Goal: Task Accomplishment & Management: Manage account settings

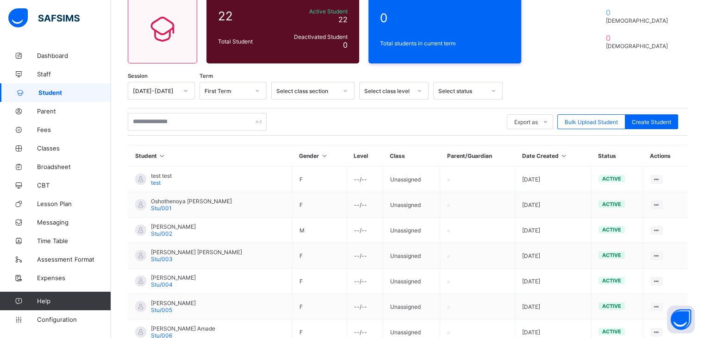
scroll to position [41, 0]
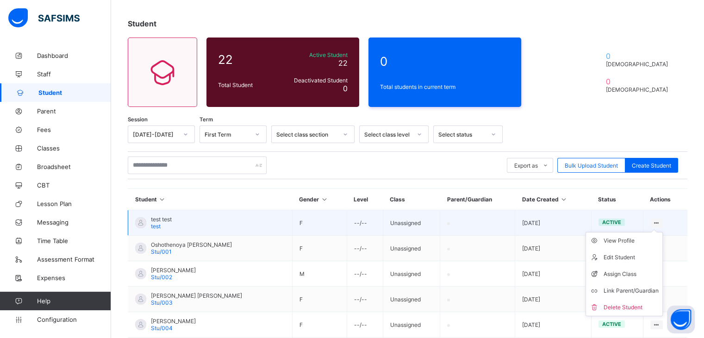
click at [662, 232] on ul "View Profile Edit Student Assign Class Link Parent/Guardian Delete Student" at bounding box center [623, 274] width 77 height 84
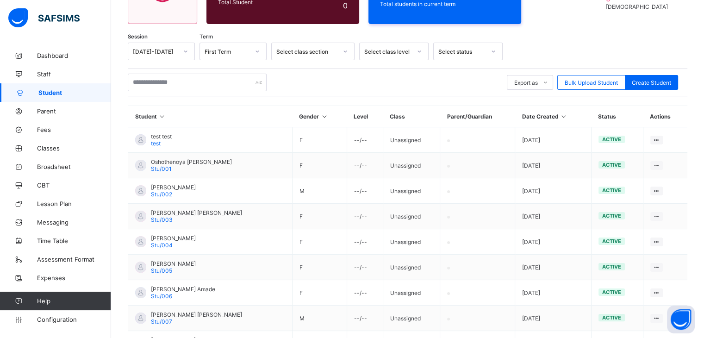
scroll to position [120, 0]
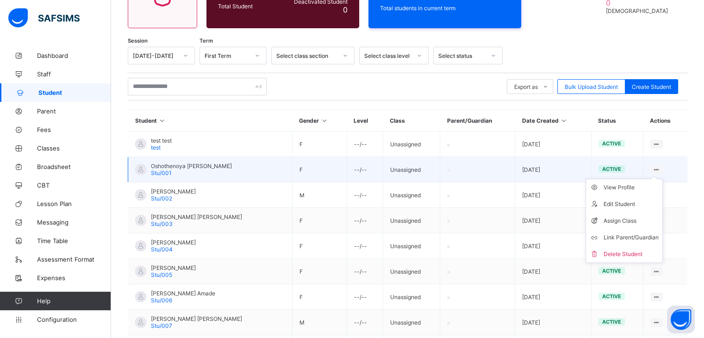
click at [663, 179] on ul "View Profile Edit Student Assign Class Link Parent/Guardian Delete Student" at bounding box center [623, 221] width 77 height 84
click at [629, 222] on div "Assign Class" at bounding box center [630, 220] width 55 height 9
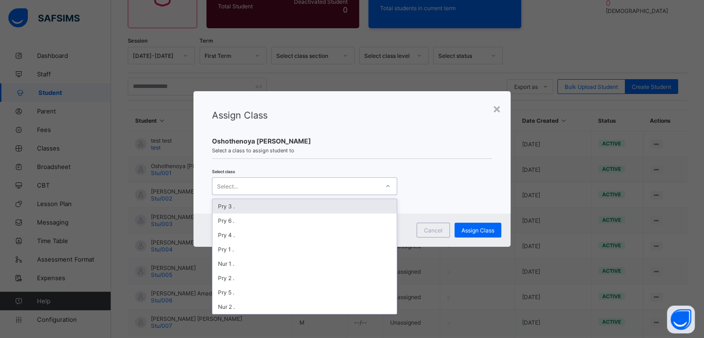
click at [388, 188] on icon at bounding box center [388, 185] width 6 height 9
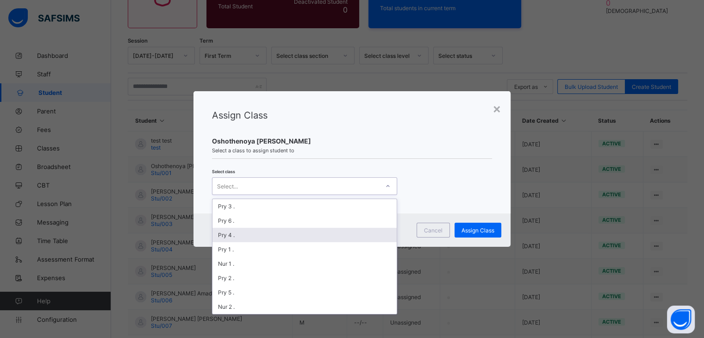
click at [285, 232] on div "Pry 4 ." at bounding box center [304, 235] width 184 height 14
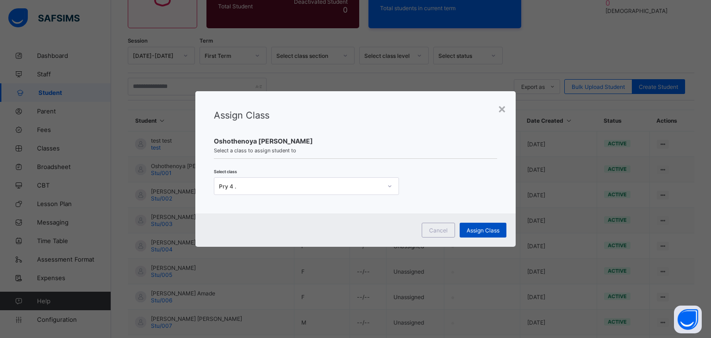
click at [492, 230] on span "Assign Class" at bounding box center [482, 230] width 33 height 7
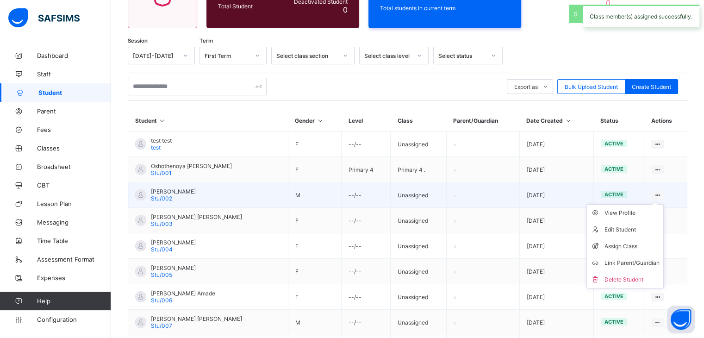
click at [660, 193] on icon at bounding box center [657, 195] width 8 height 7
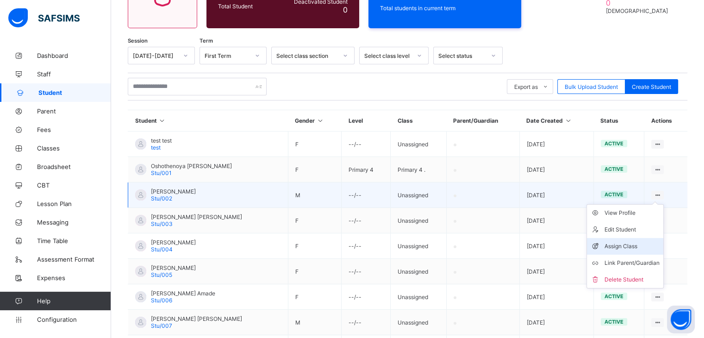
click at [615, 242] on div "Assign Class" at bounding box center [631, 246] width 55 height 9
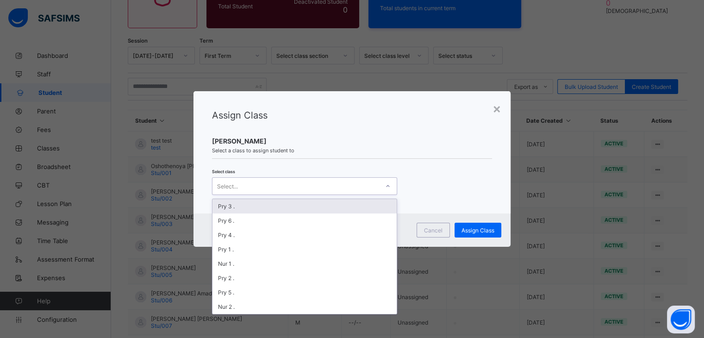
click at [382, 184] on div at bounding box center [388, 186] width 16 height 15
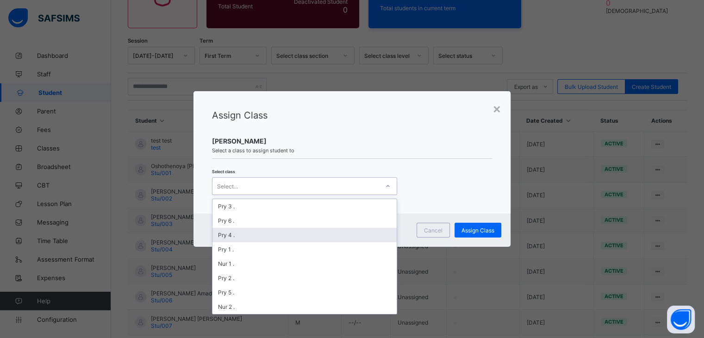
click at [314, 232] on div "Pry 4 ." at bounding box center [304, 235] width 184 height 14
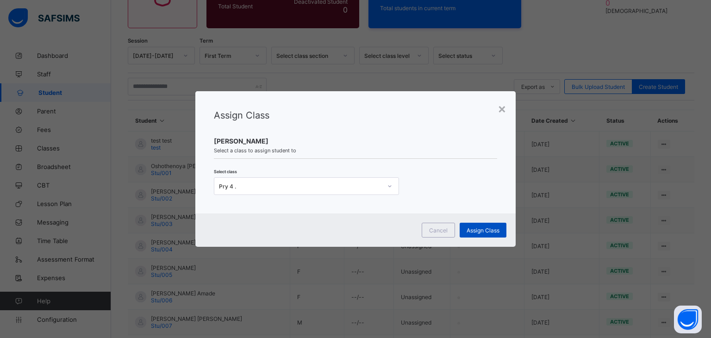
click at [461, 228] on div "Assign Class" at bounding box center [482, 230] width 47 height 15
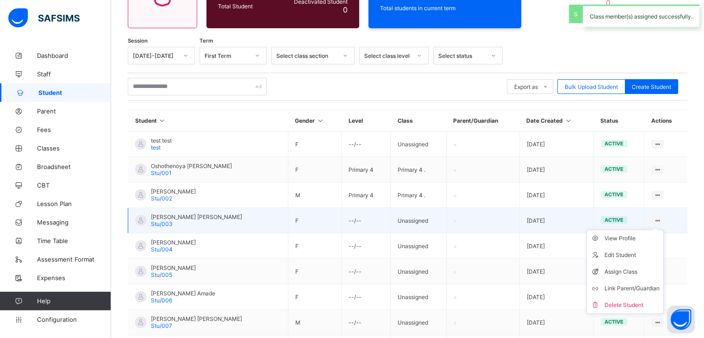
click at [664, 230] on ul "View Profile Edit Student Assign Class Link Parent/Guardian Delete Student" at bounding box center [624, 272] width 77 height 84
click at [611, 271] on div "Assign Class" at bounding box center [631, 271] width 55 height 9
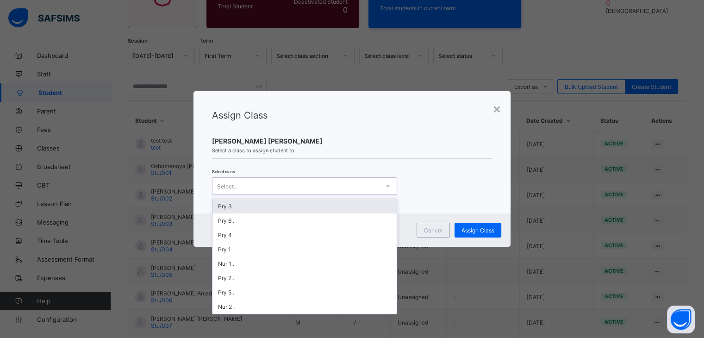
click at [374, 190] on div "Select..." at bounding box center [295, 186] width 167 height 13
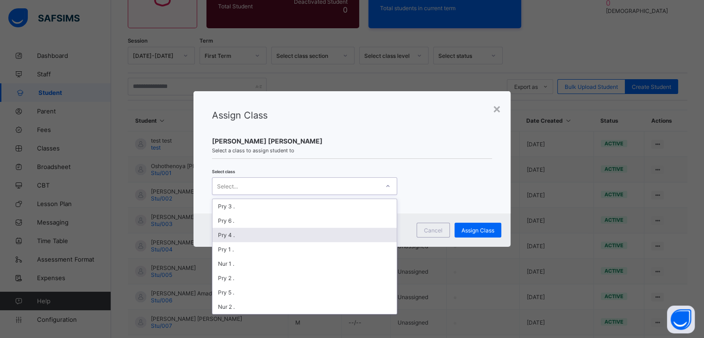
click at [316, 228] on div "Pry 4 ." at bounding box center [304, 235] width 184 height 14
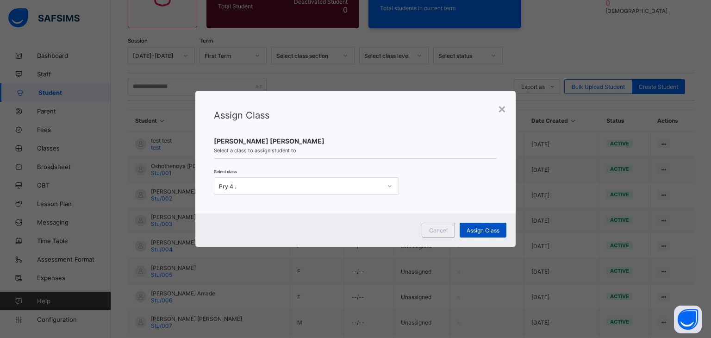
click at [476, 230] on span "Assign Class" at bounding box center [482, 230] width 33 height 7
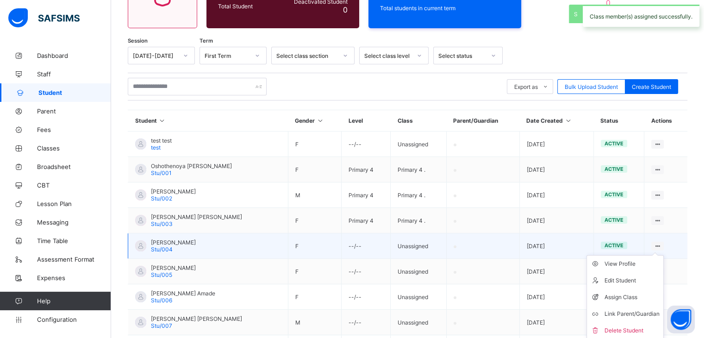
click at [661, 255] on ul "View Profile Edit Student Assign Class Link Parent/Guardian Delete Student" at bounding box center [624, 297] width 77 height 84
click at [611, 292] on div "Assign Class" at bounding box center [631, 296] width 55 height 9
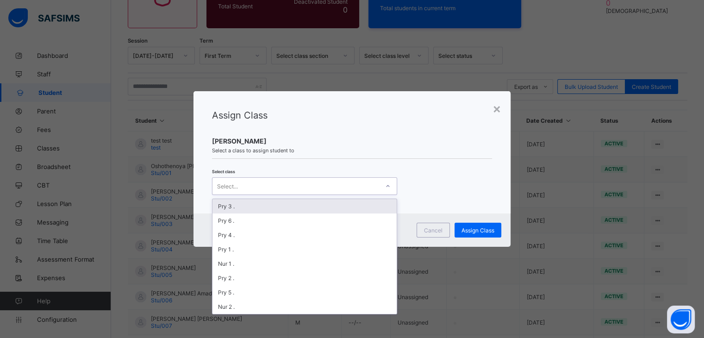
click at [382, 191] on div at bounding box center [388, 186] width 16 height 15
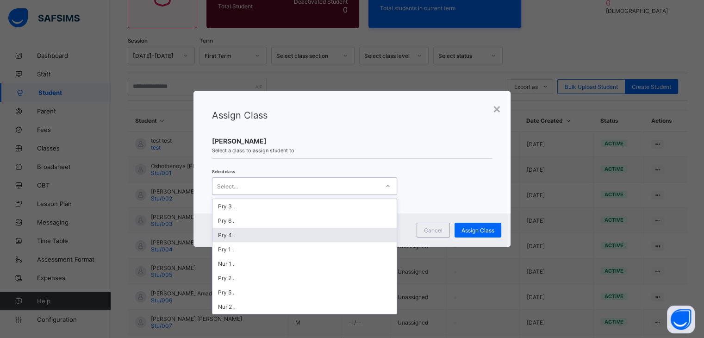
click at [348, 230] on div "Pry 4 ." at bounding box center [304, 235] width 184 height 14
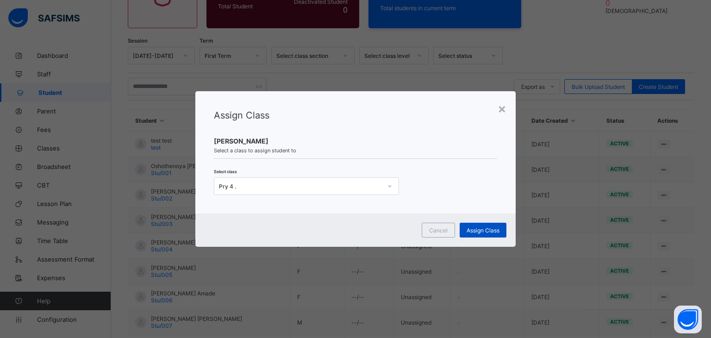
click at [471, 234] on div "Assign Class" at bounding box center [482, 230] width 47 height 15
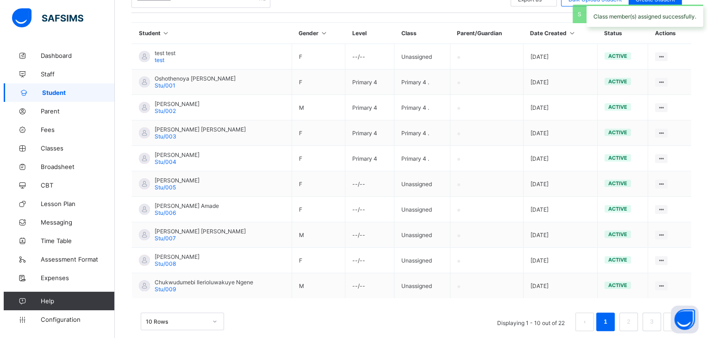
scroll to position [208, 0]
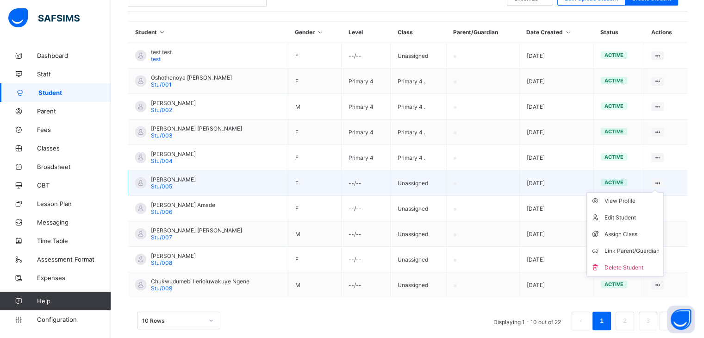
click at [659, 180] on div at bounding box center [657, 183] width 12 height 9
click at [661, 182] on icon at bounding box center [657, 183] width 8 height 7
click at [621, 228] on li "Assign Class" at bounding box center [625, 234] width 76 height 17
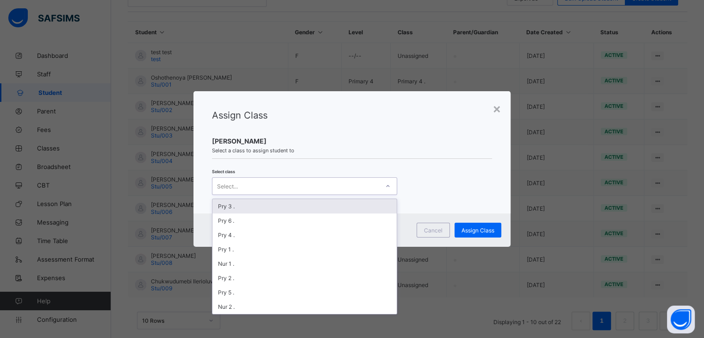
click at [377, 183] on div "Select..." at bounding box center [295, 186] width 167 height 13
click at [285, 206] on div "Pry 3 ." at bounding box center [304, 206] width 184 height 14
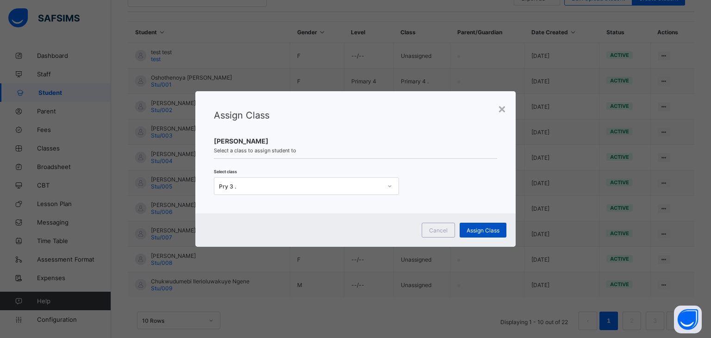
click at [465, 236] on div "Assign Class" at bounding box center [482, 230] width 47 height 15
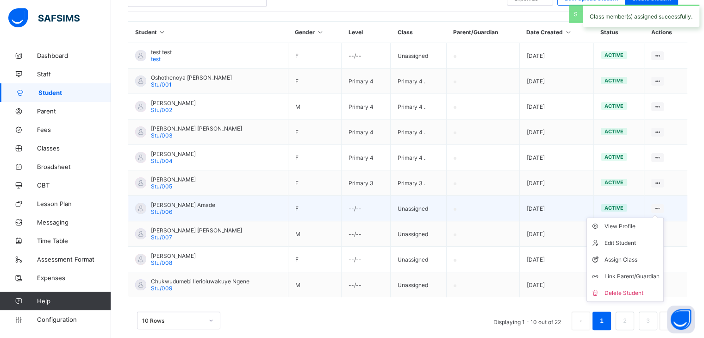
click at [660, 207] on icon at bounding box center [657, 208] width 8 height 7
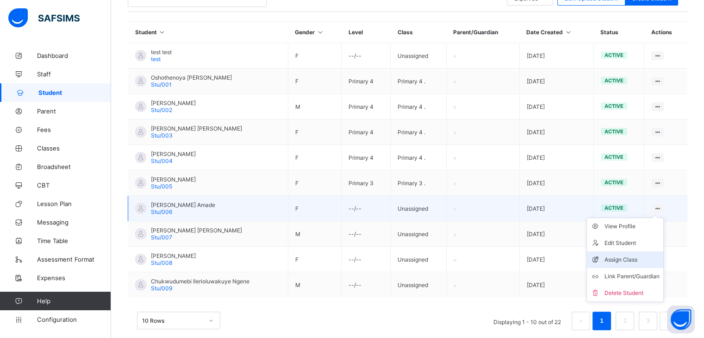
click at [611, 255] on div "Assign Class" at bounding box center [631, 259] width 55 height 9
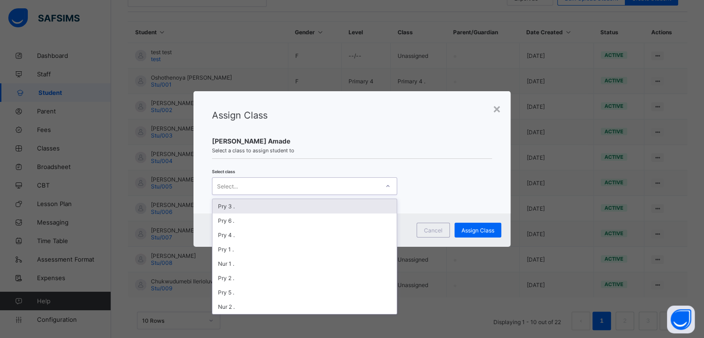
click at [390, 191] on div at bounding box center [388, 186] width 16 height 15
click at [341, 206] on div "Pry 3 ." at bounding box center [304, 206] width 184 height 14
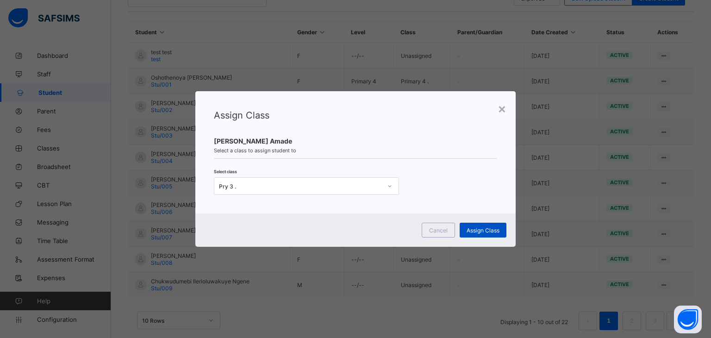
click at [466, 223] on div "Assign Class" at bounding box center [482, 230] width 47 height 15
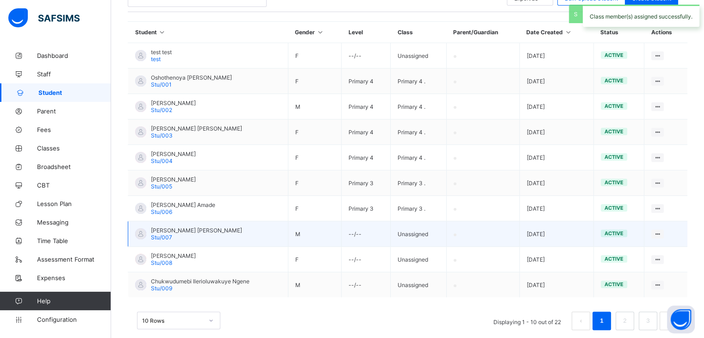
click at [666, 239] on td "View Profile Edit Student Assign Class Link Parent/Guardian Delete Student" at bounding box center [665, 233] width 43 height 25
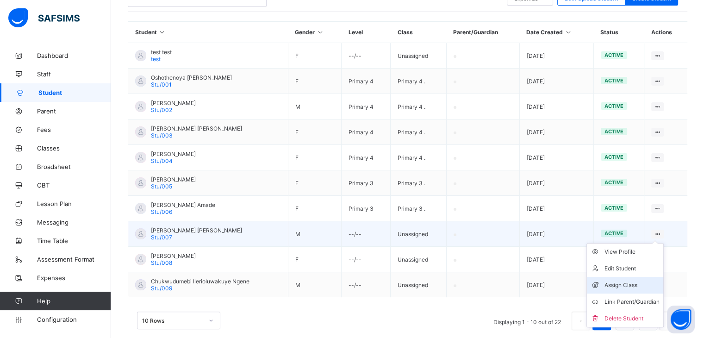
click at [625, 278] on li "Assign Class" at bounding box center [625, 285] width 76 height 17
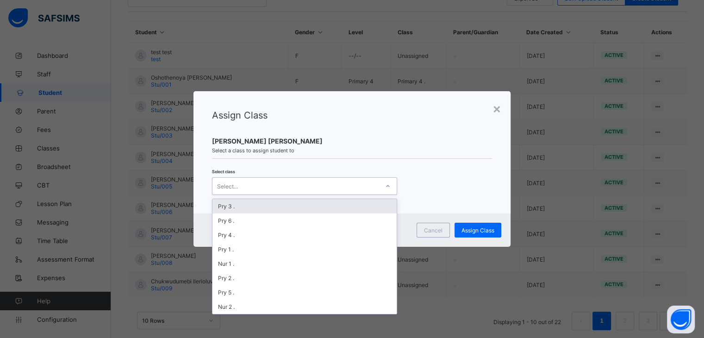
click at [391, 187] on div at bounding box center [388, 186] width 16 height 15
click at [324, 201] on div "Pry 3 ." at bounding box center [304, 206] width 184 height 14
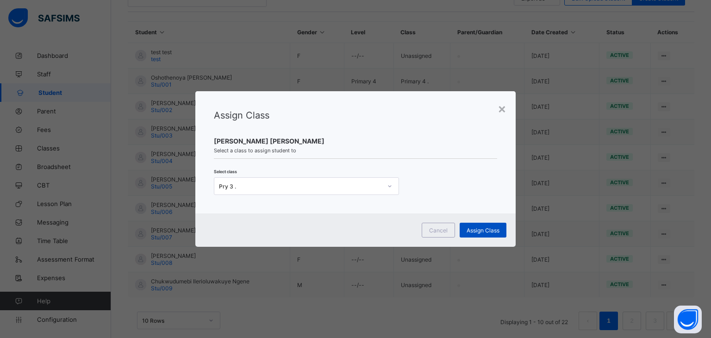
click at [473, 228] on span "Assign Class" at bounding box center [482, 230] width 33 height 7
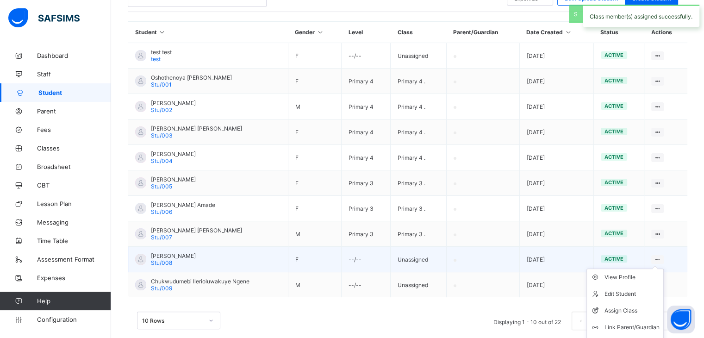
click at [664, 268] on ul "View Profile Edit Student Assign Class Link Parent/Guardian Delete Student" at bounding box center [624, 310] width 77 height 84
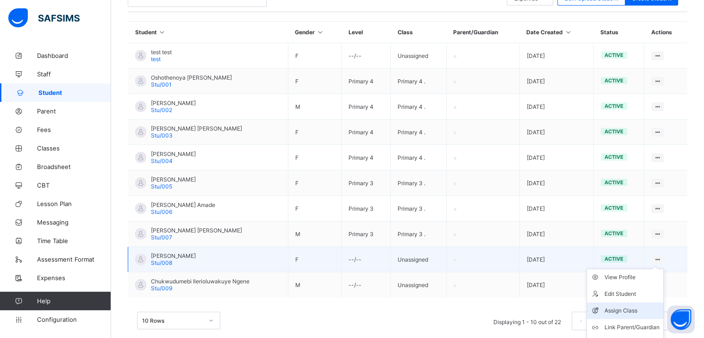
click at [617, 311] on div "Assign Class" at bounding box center [631, 310] width 55 height 9
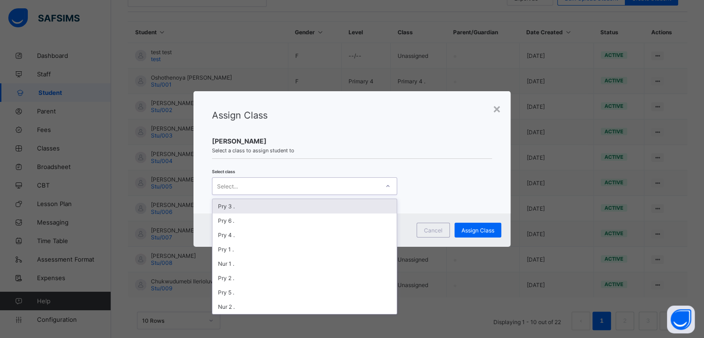
click at [385, 190] on div at bounding box center [388, 186] width 16 height 15
click at [322, 209] on div "Pry 3 ." at bounding box center [304, 206] width 184 height 14
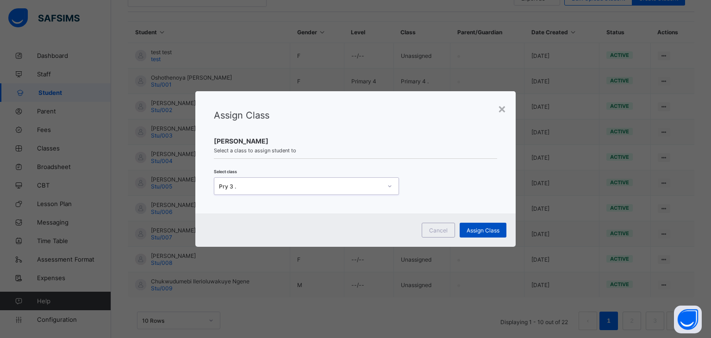
click at [484, 228] on span "Assign Class" at bounding box center [482, 230] width 33 height 7
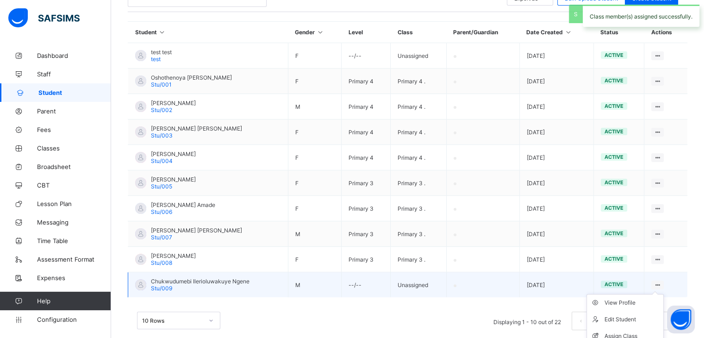
click at [661, 294] on ul "View Profile Edit Student Assign Class Link Parent/Guardian Delete Student" at bounding box center [624, 336] width 77 height 84
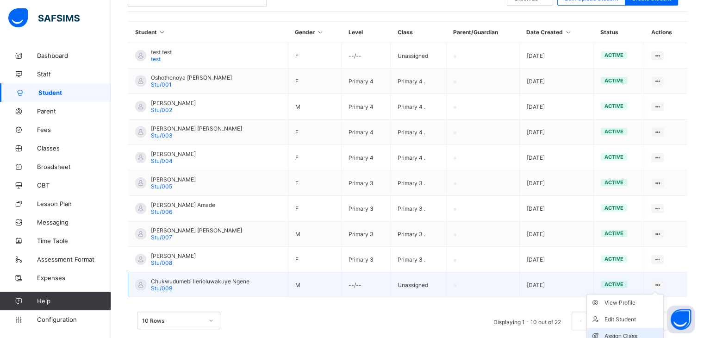
click at [618, 332] on div "Assign Class" at bounding box center [631, 335] width 55 height 9
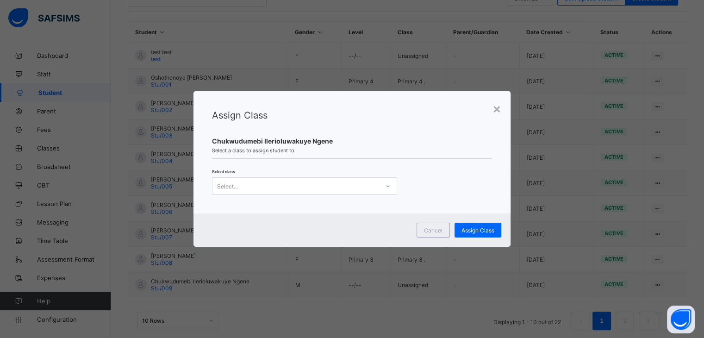
click at [389, 193] on div at bounding box center [388, 186] width 18 height 17
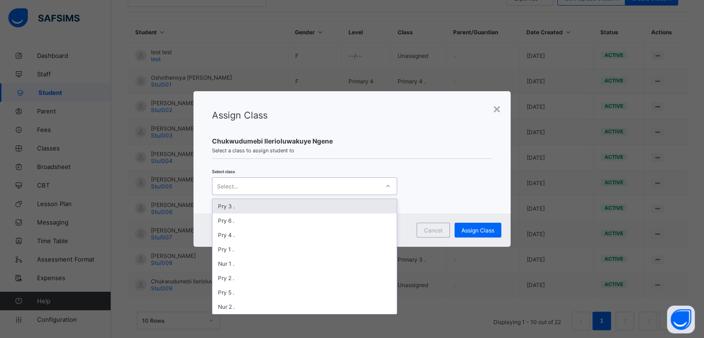
click at [316, 200] on div "Pry 3 ." at bounding box center [304, 206] width 184 height 14
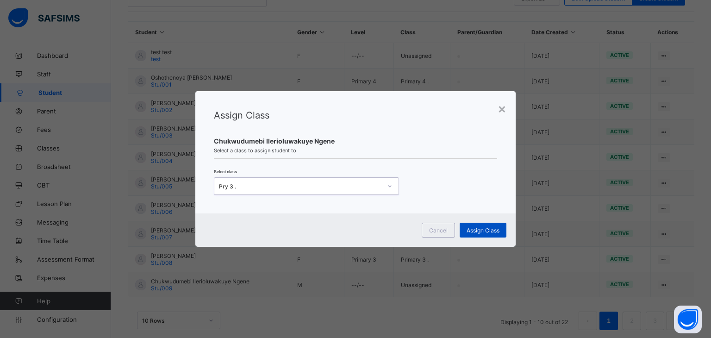
click at [476, 230] on span "Assign Class" at bounding box center [482, 230] width 33 height 7
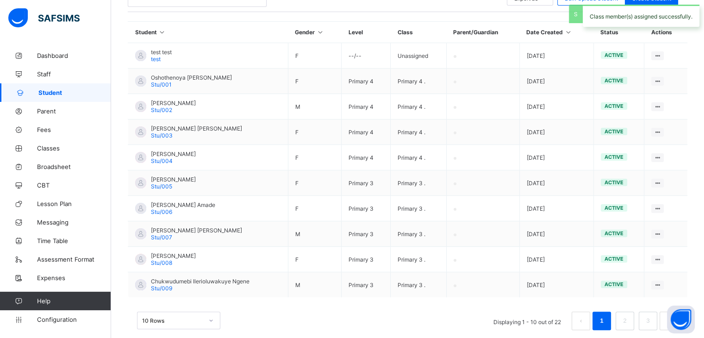
scroll to position [224, 0]
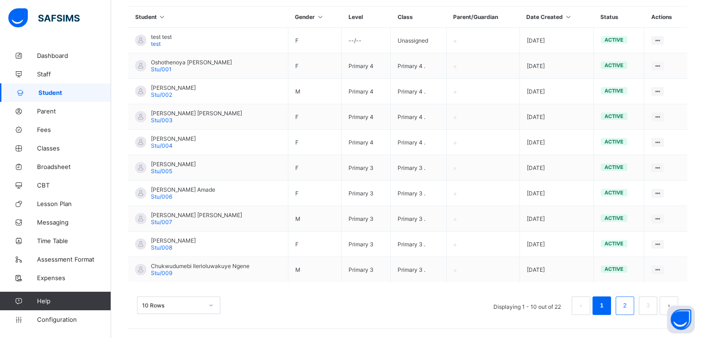
click at [624, 307] on li "2" at bounding box center [624, 305] width 19 height 19
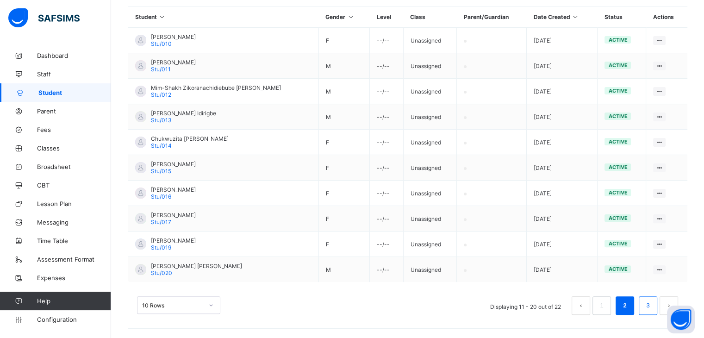
click at [652, 304] on link "3" at bounding box center [647, 305] width 9 height 12
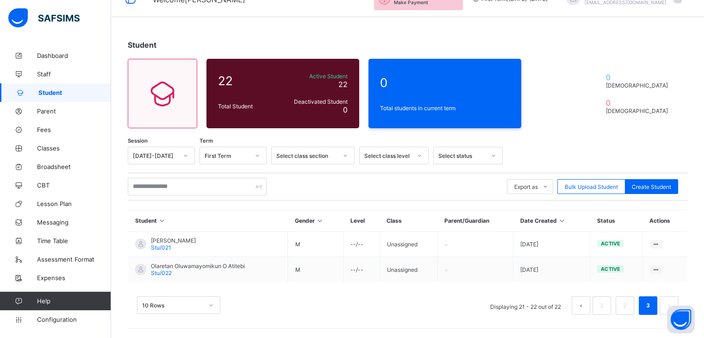
scroll to position [19, 0]
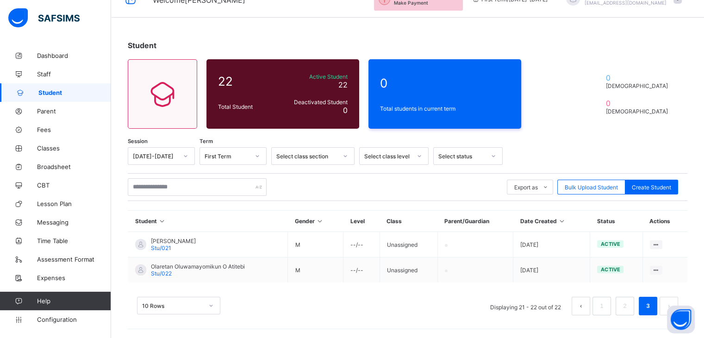
drag, startPoint x: 683, startPoint y: 313, endPoint x: 537, endPoint y: 331, distance: 146.9
click at [537, 331] on body "Welcome [PERSON_NAME] Subscription Expired Make Payment First Term / [DATE]-[DA…" at bounding box center [352, 160] width 704 height 358
click at [681, 295] on div "10 Rows Displaying 21 - 22 out of 22 1 2 3" at bounding box center [407, 301] width 559 height 46
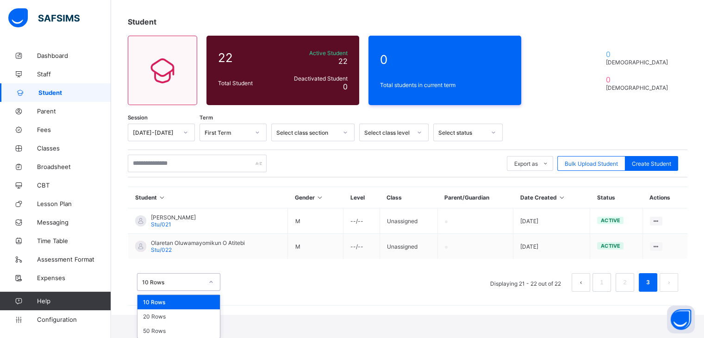
click at [213, 291] on div "option 10 Rows focused, 1 of 3. 3 results available. Use Up and Down to choose …" at bounding box center [178, 282] width 83 height 18
click at [155, 329] on div "50 Rows" at bounding box center [178, 330] width 82 height 14
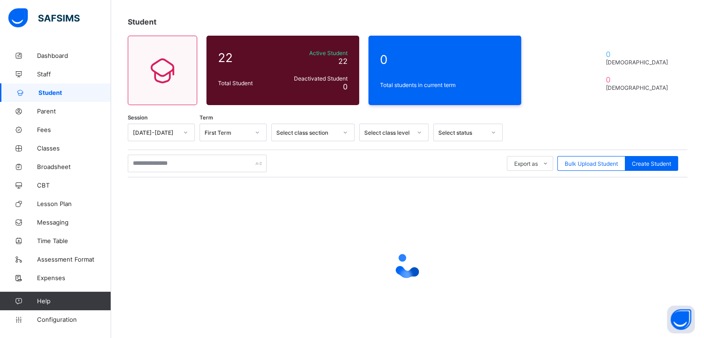
scroll to position [19, 0]
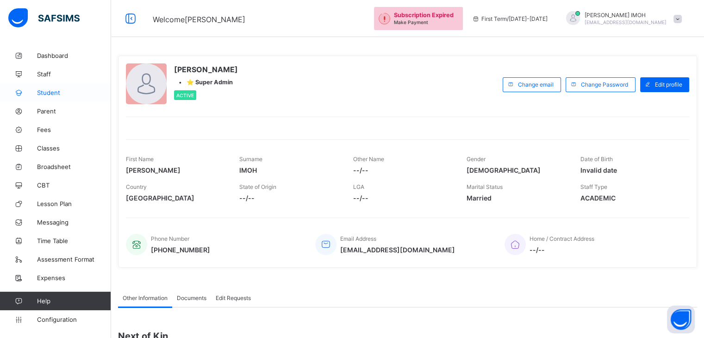
click at [63, 93] on span "Student" at bounding box center [74, 92] width 74 height 7
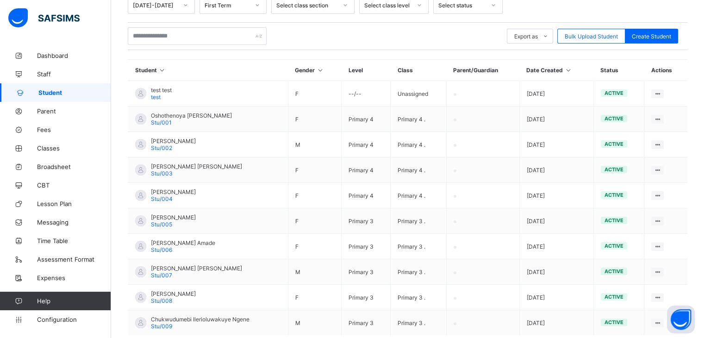
scroll to position [224, 0]
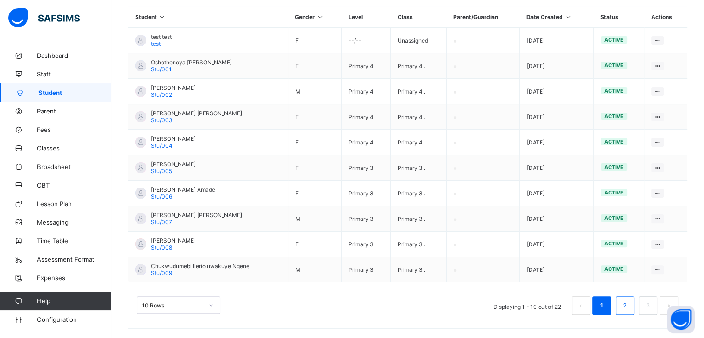
click at [628, 309] on link "2" at bounding box center [624, 305] width 9 height 12
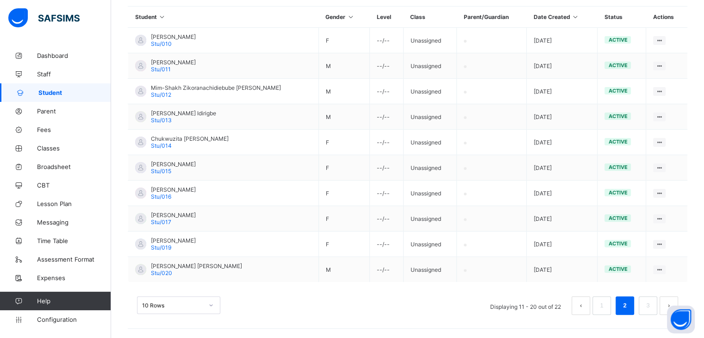
click at [628, 309] on link "2" at bounding box center [624, 305] width 9 height 12
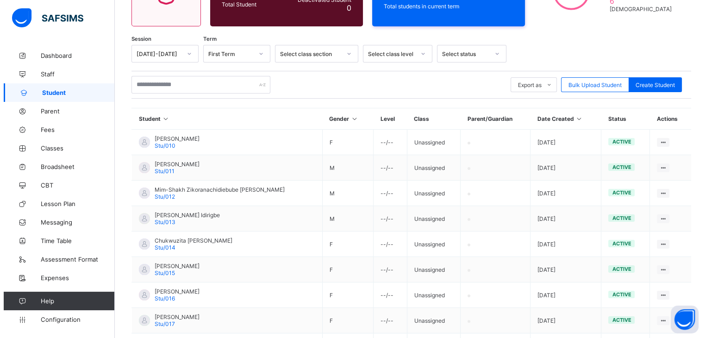
scroll to position [119, 0]
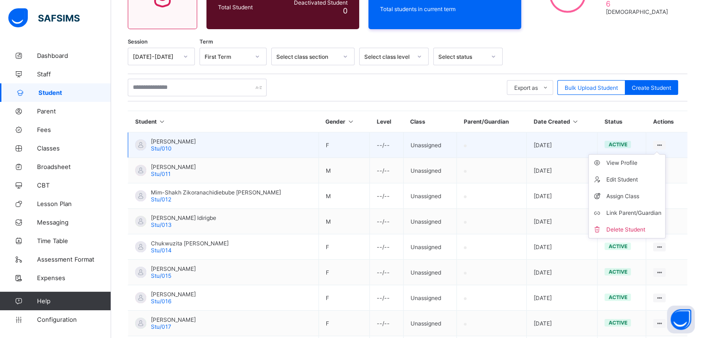
click at [665, 154] on ul "View Profile Edit Student Assign Class Link Parent/Guardian Delete Student" at bounding box center [626, 196] width 77 height 84
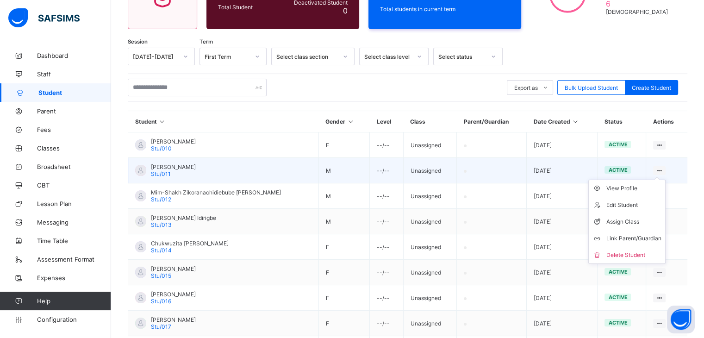
click at [662, 180] on ul "View Profile Edit Student Assign Class Link Parent/Guardian Delete Student" at bounding box center [626, 222] width 77 height 84
click at [622, 218] on div "Assign Class" at bounding box center [633, 221] width 55 height 9
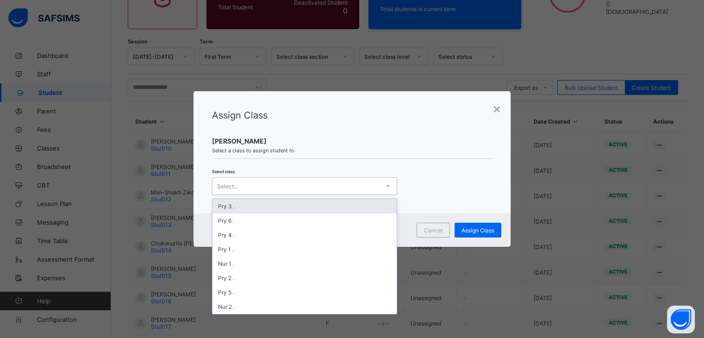
click at [375, 186] on div "Select..." at bounding box center [295, 186] width 167 height 13
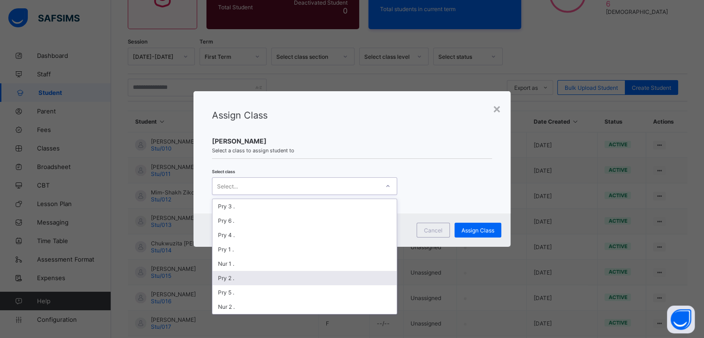
click at [311, 277] on div "Pry 2 ." at bounding box center [304, 278] width 184 height 14
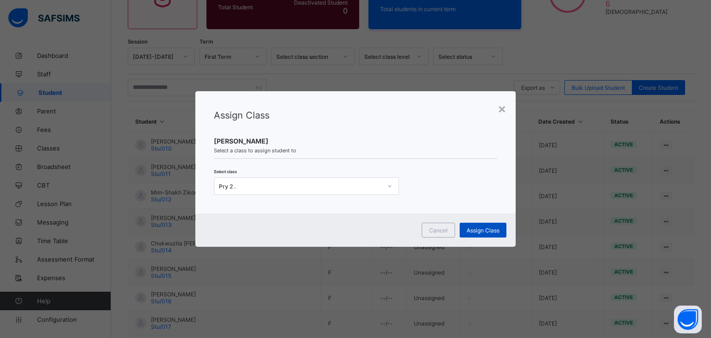
click at [483, 233] on span "Assign Class" at bounding box center [482, 230] width 33 height 7
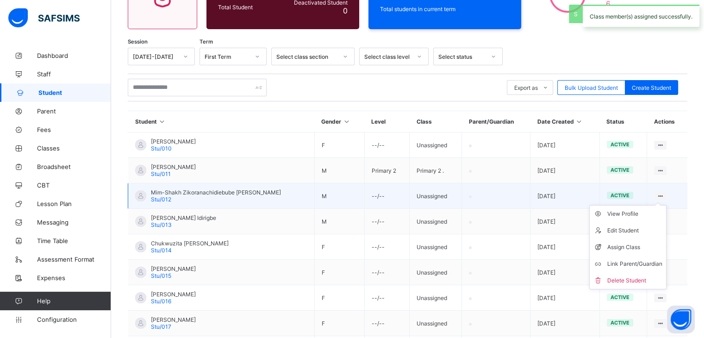
click at [666, 205] on ul "View Profile Edit Student Assign Class Link Parent/Guardian Delete Student" at bounding box center [627, 247] width 77 height 84
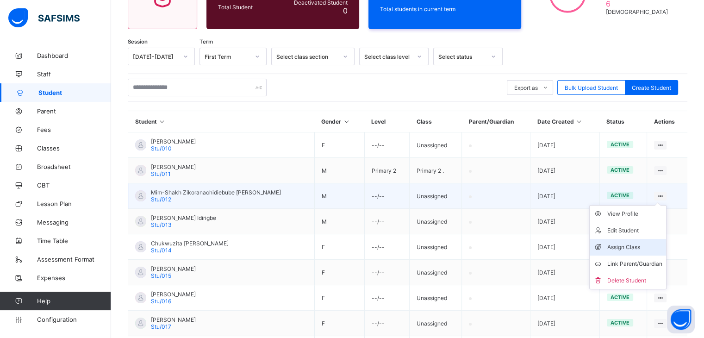
click at [622, 243] on div "Assign Class" at bounding box center [634, 246] width 55 height 9
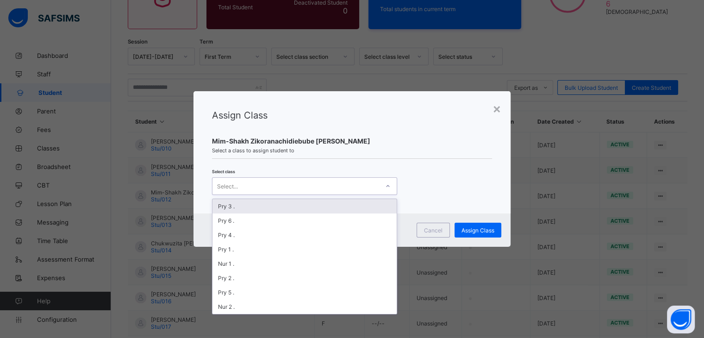
click at [368, 184] on div "Select..." at bounding box center [295, 186] width 167 height 13
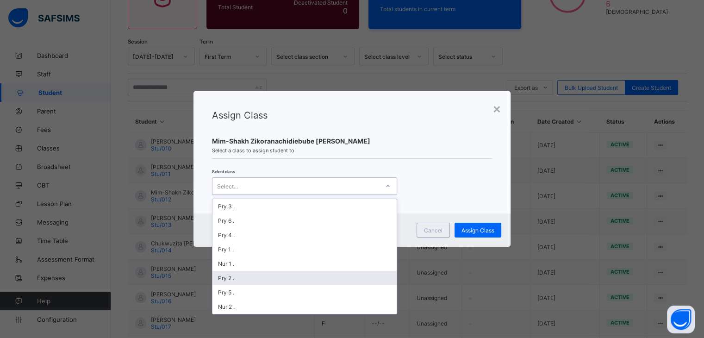
click at [297, 274] on div "Pry 2 ." at bounding box center [304, 278] width 184 height 14
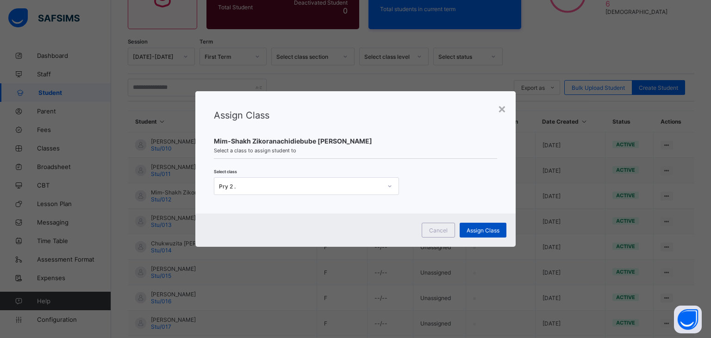
click at [487, 230] on span "Assign Class" at bounding box center [482, 230] width 33 height 7
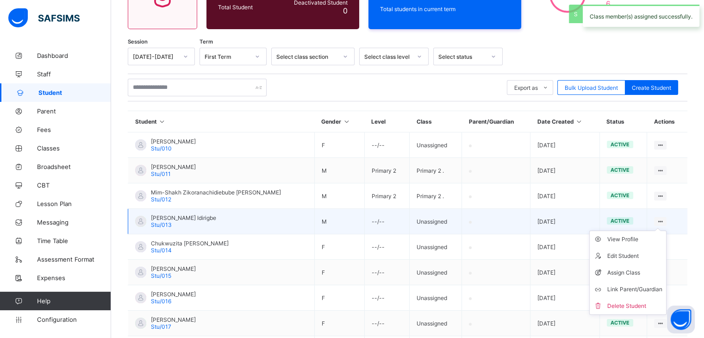
click at [666, 230] on ul "View Profile Edit Student Assign Class Link Parent/Guardian Delete Student" at bounding box center [627, 272] width 77 height 84
click at [618, 269] on div "Assign Class" at bounding box center [634, 272] width 55 height 9
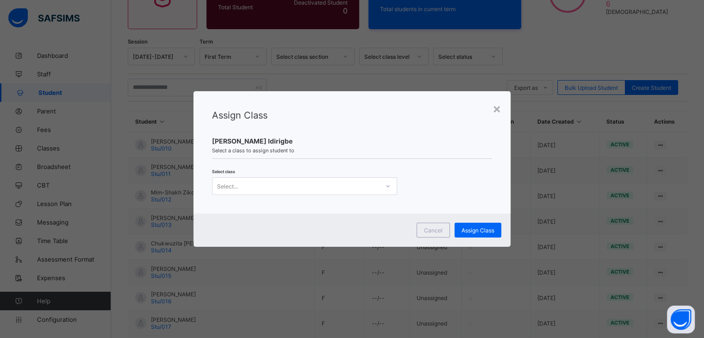
click at [383, 189] on div at bounding box center [388, 186] width 16 height 15
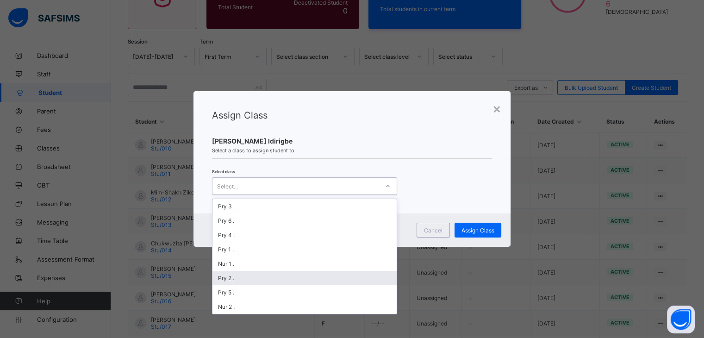
click at [279, 274] on div "Pry 2 ." at bounding box center [304, 278] width 184 height 14
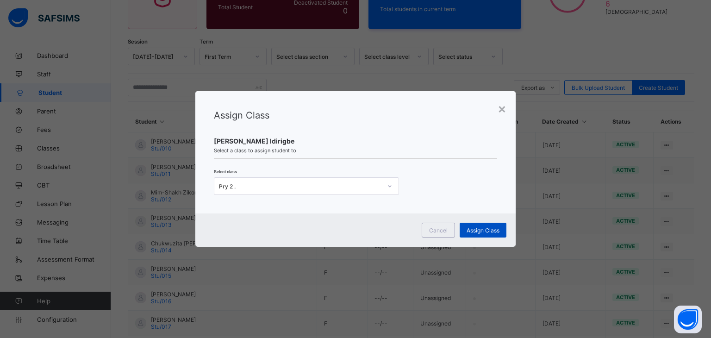
click at [475, 234] on div "Assign Class" at bounding box center [482, 230] width 47 height 15
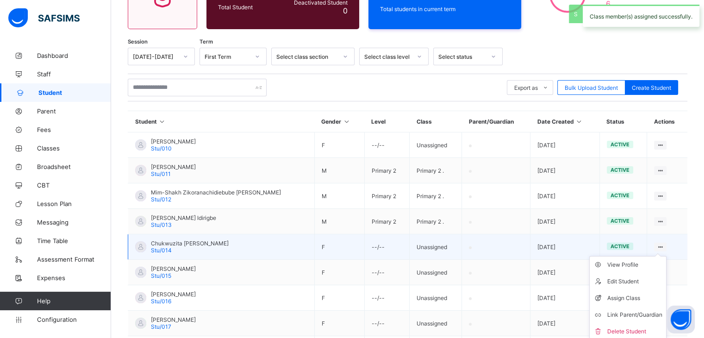
click at [663, 256] on ul "View Profile Edit Student Assign Class Link Parent/Guardian Delete Student" at bounding box center [627, 298] width 77 height 84
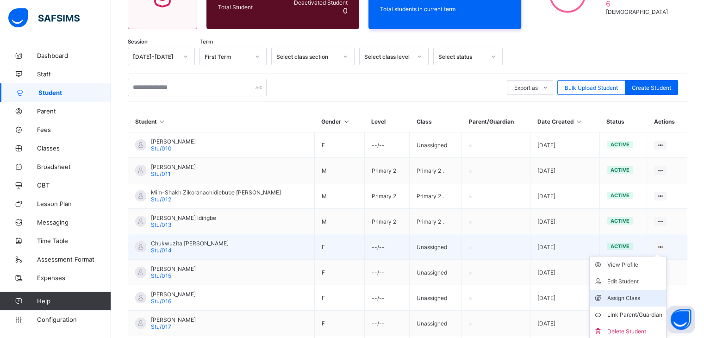
click at [622, 290] on li "Assign Class" at bounding box center [628, 298] width 76 height 17
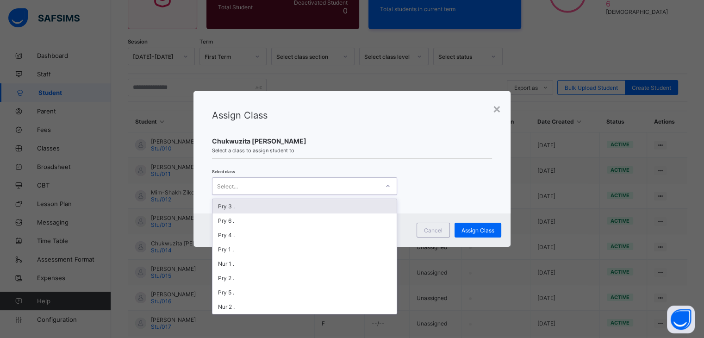
click at [391, 186] on div at bounding box center [388, 186] width 16 height 15
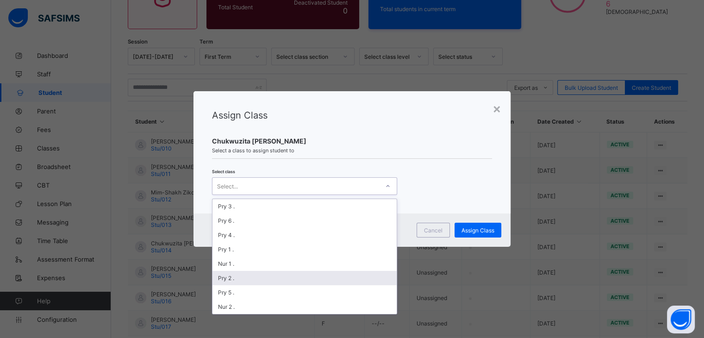
click at [336, 271] on div "Pry 2 ." at bounding box center [304, 278] width 184 height 14
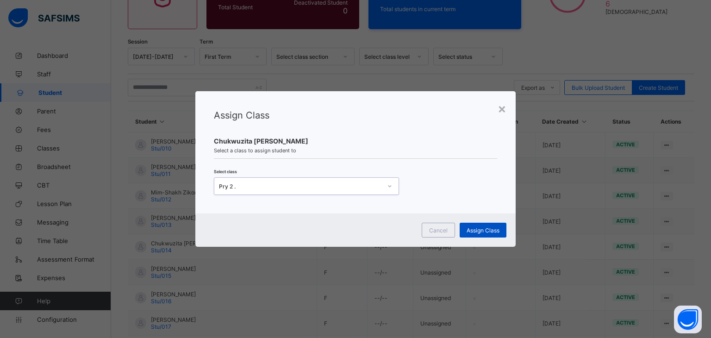
click at [471, 234] on div "Assign Class" at bounding box center [482, 230] width 47 height 15
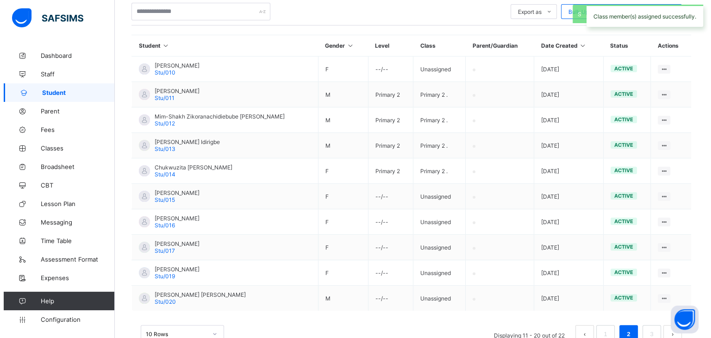
scroll to position [200, 0]
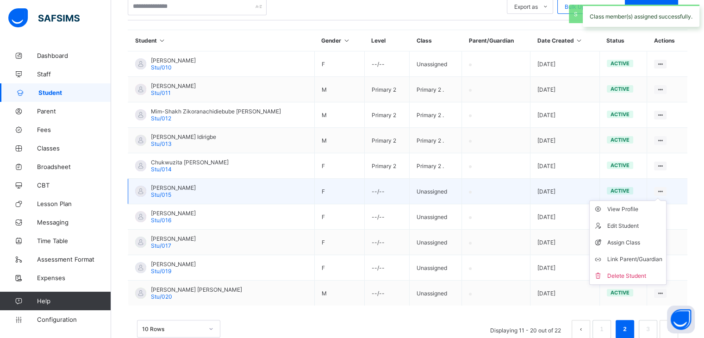
click at [664, 200] on ul "View Profile Edit Student Assign Class Link Parent/Guardian Delete Student" at bounding box center [627, 242] width 77 height 84
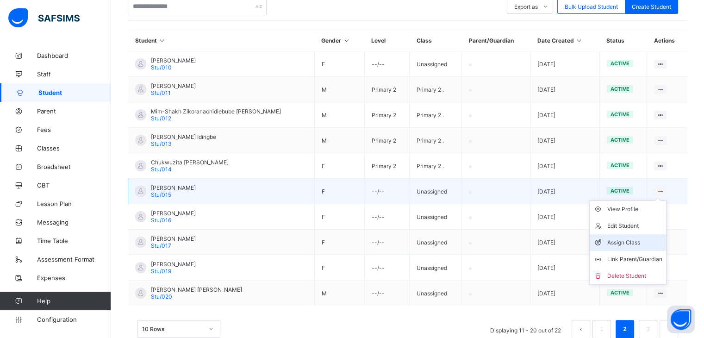
click at [616, 236] on li "Assign Class" at bounding box center [628, 242] width 76 height 17
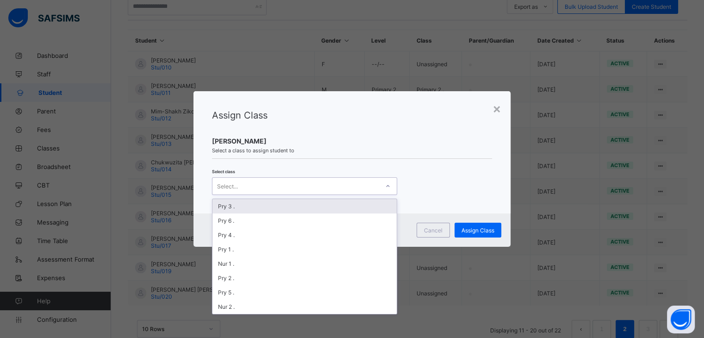
click at [385, 184] on icon at bounding box center [388, 185] width 6 height 9
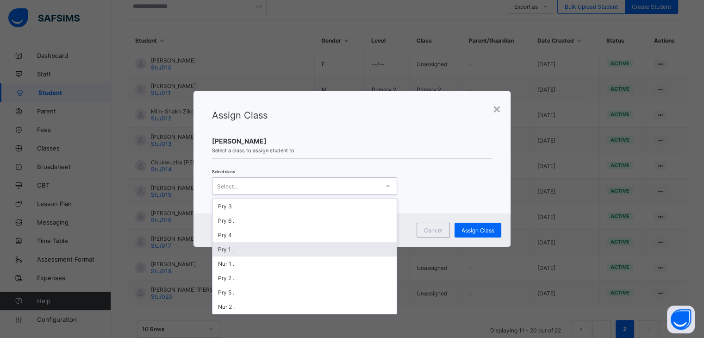
click at [329, 251] on div "Pry 1 ." at bounding box center [304, 249] width 184 height 14
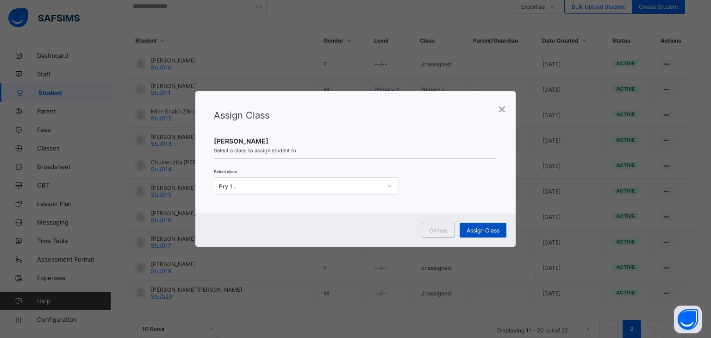
click at [477, 236] on div "Assign Class" at bounding box center [482, 230] width 47 height 15
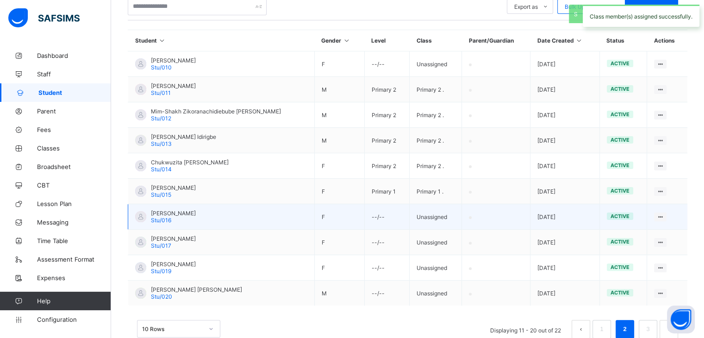
click at [659, 215] on td "View Profile Edit Student Assign Class Link Parent/Guardian Delete Student" at bounding box center [667, 216] width 40 height 25
click at [663, 215] on div at bounding box center [660, 216] width 12 height 9
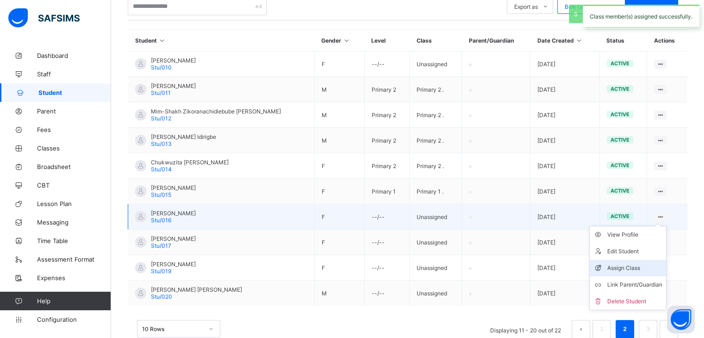
click at [615, 266] on div "Assign Class" at bounding box center [634, 267] width 55 height 9
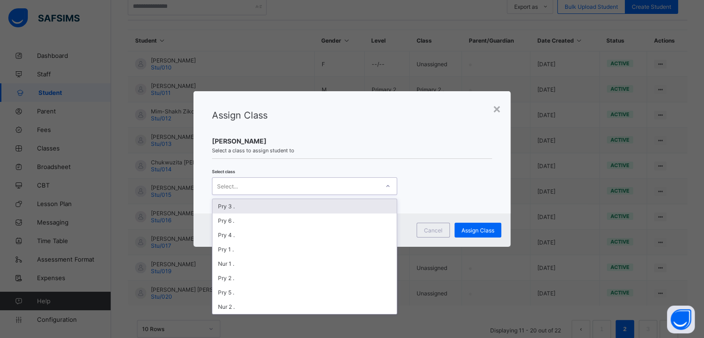
click at [381, 184] on div at bounding box center [388, 186] width 16 height 15
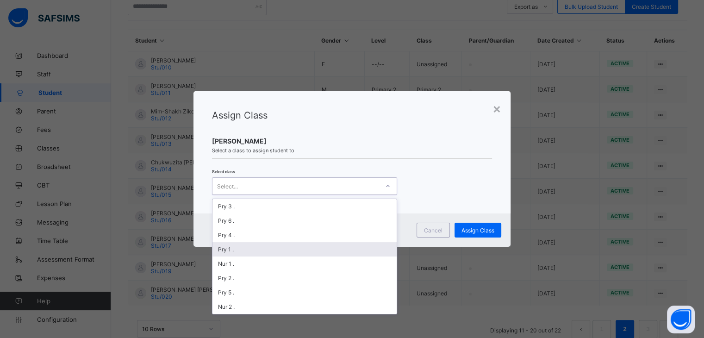
click at [289, 246] on div "Pry 1 ." at bounding box center [304, 249] width 184 height 14
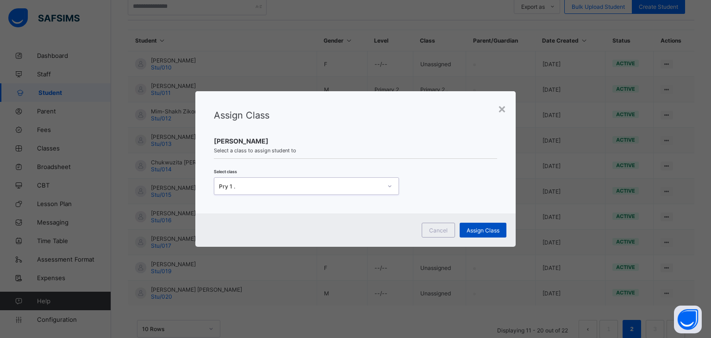
click at [489, 229] on span "Assign Class" at bounding box center [482, 230] width 33 height 7
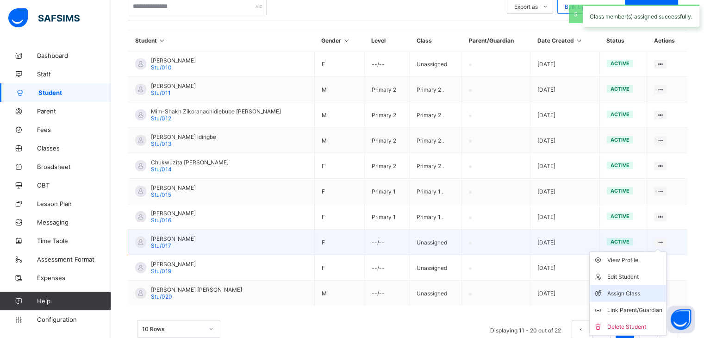
click at [620, 290] on div "Assign Class" at bounding box center [634, 293] width 55 height 9
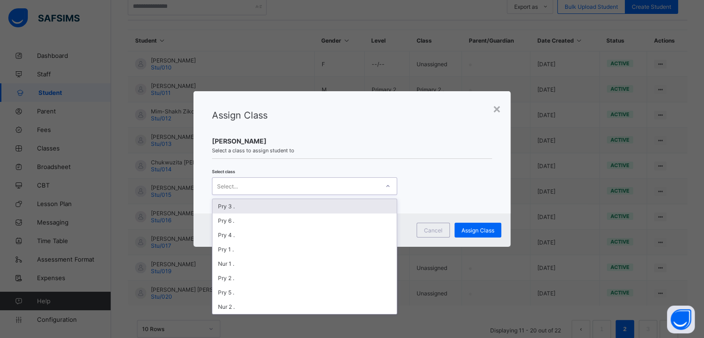
click at [391, 181] on div at bounding box center [388, 186] width 16 height 15
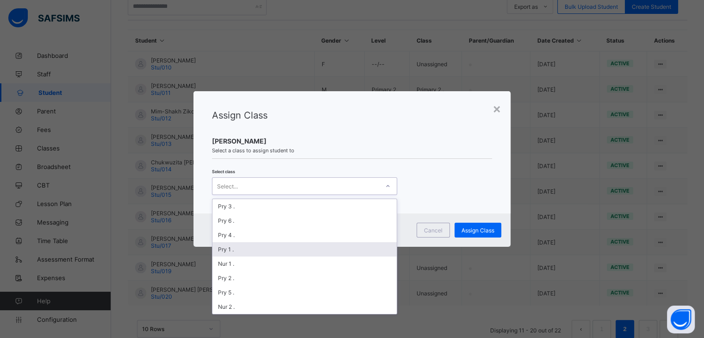
click at [311, 249] on div "Pry 1 ." at bounding box center [304, 249] width 184 height 14
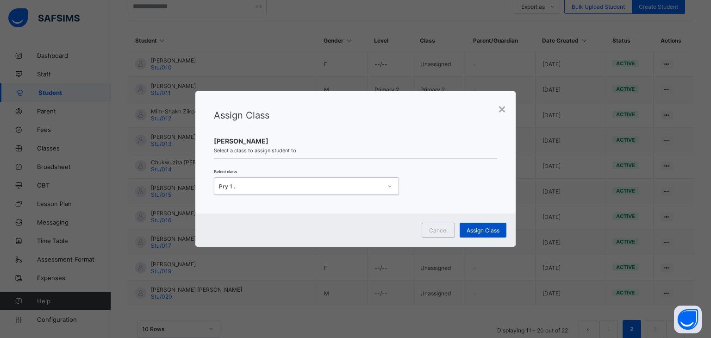
click at [473, 234] on div "Assign Class" at bounding box center [482, 230] width 47 height 15
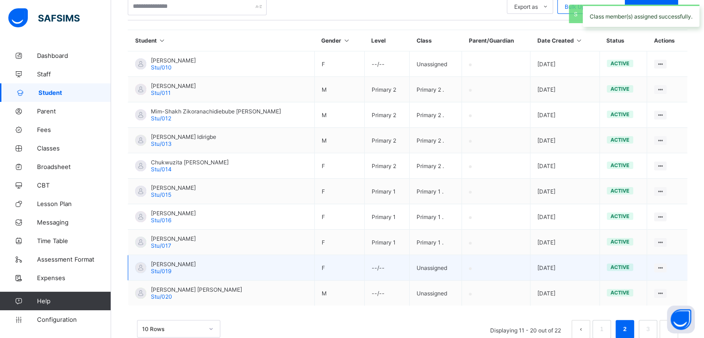
click at [658, 265] on td "View Profile Edit Student Assign Class Link Parent/Guardian Delete Student" at bounding box center [667, 267] width 40 height 25
click at [664, 272] on td "View Profile Edit Student Assign Class Link Parent/Guardian Delete Student" at bounding box center [667, 267] width 40 height 25
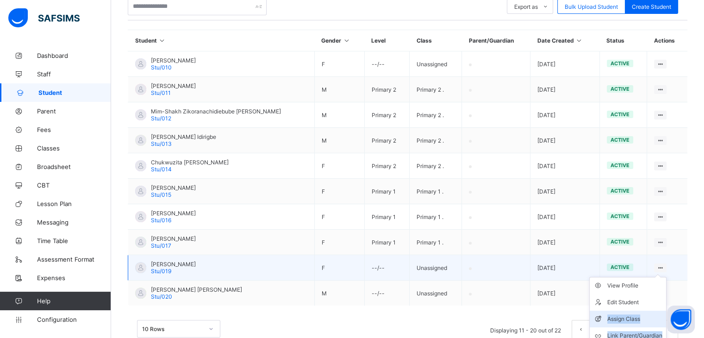
drag, startPoint x: 664, startPoint y: 267, endPoint x: 615, endPoint y: 319, distance: 71.7
click at [615, 319] on ul "View Profile Edit Student Assign Class Link Parent/Guardian Delete Student" at bounding box center [627, 319] width 77 height 84
click at [615, 319] on div "Assign Class" at bounding box center [634, 318] width 55 height 9
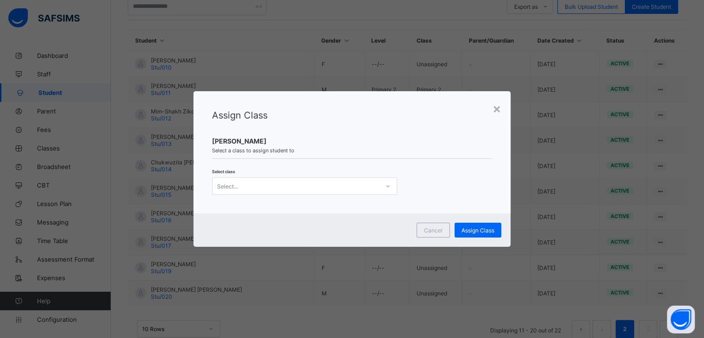
click at [390, 186] on div at bounding box center [388, 186] width 16 height 15
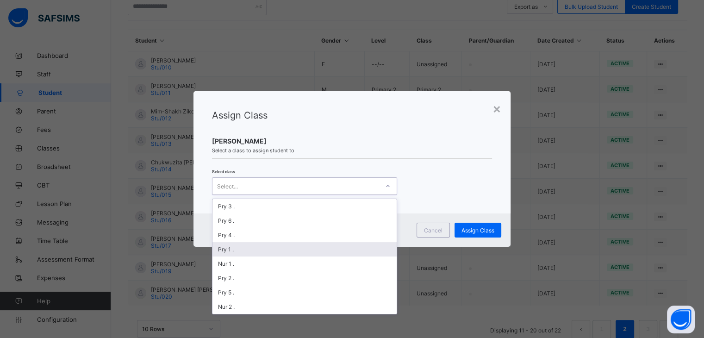
click at [332, 254] on div "Pry 1 ." at bounding box center [304, 249] width 184 height 14
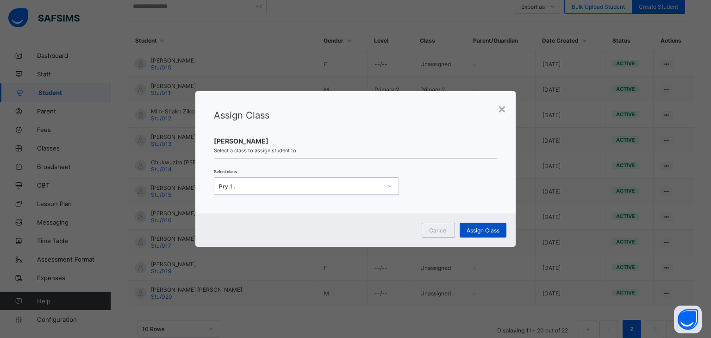
click at [476, 233] on span "Assign Class" at bounding box center [482, 230] width 33 height 7
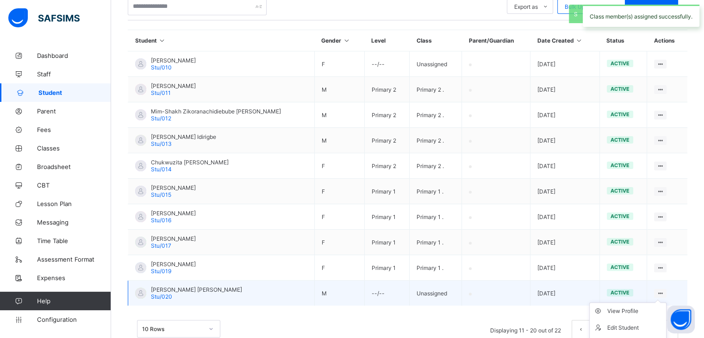
click at [664, 302] on ul "View Profile Edit Student Assign Class Link Parent/Guardian Delete Student" at bounding box center [627, 344] width 77 height 84
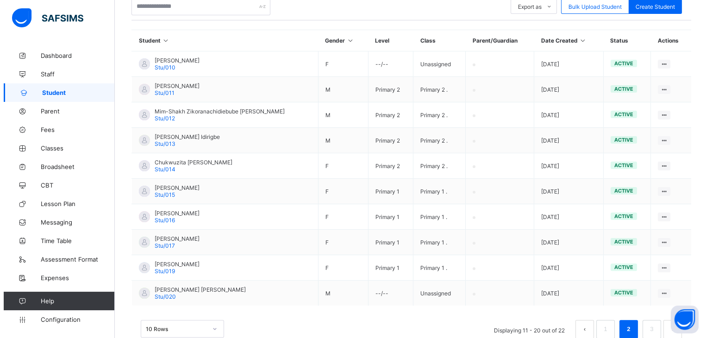
scroll to position [224, 0]
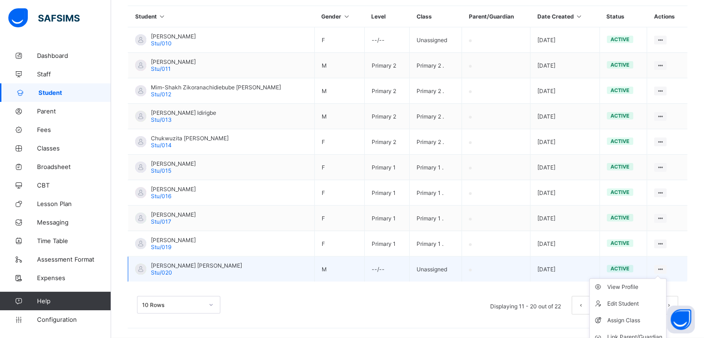
click at [661, 278] on ul "View Profile Edit Student Assign Class Link Parent/Guardian Delete Student" at bounding box center [627, 320] width 77 height 84
click at [620, 322] on div "Assign Class" at bounding box center [634, 320] width 55 height 9
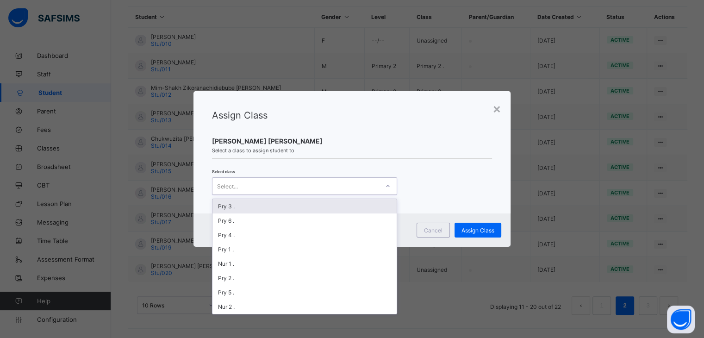
click at [374, 188] on div "Select..." at bounding box center [295, 186] width 167 height 13
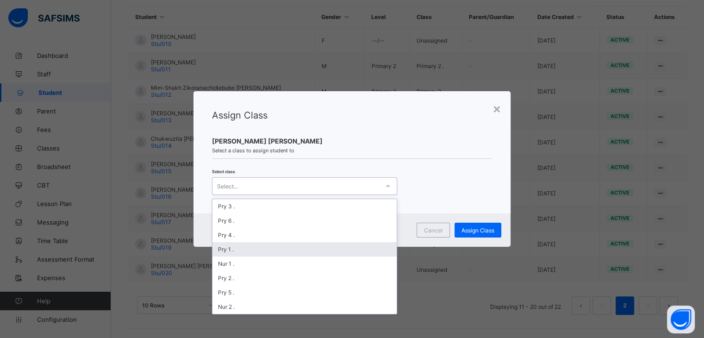
click at [326, 250] on div "Pry 1 ." at bounding box center [304, 249] width 184 height 14
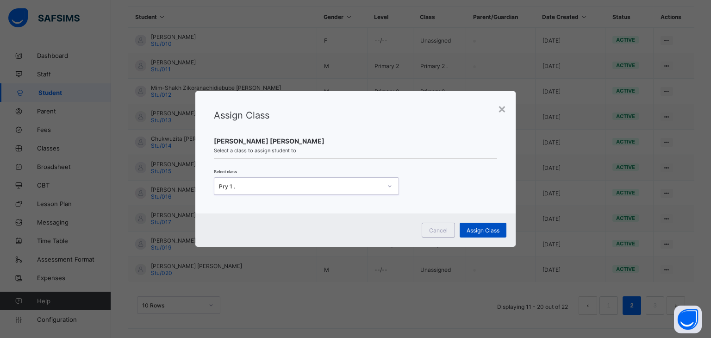
click at [488, 230] on span "Assign Class" at bounding box center [482, 230] width 33 height 7
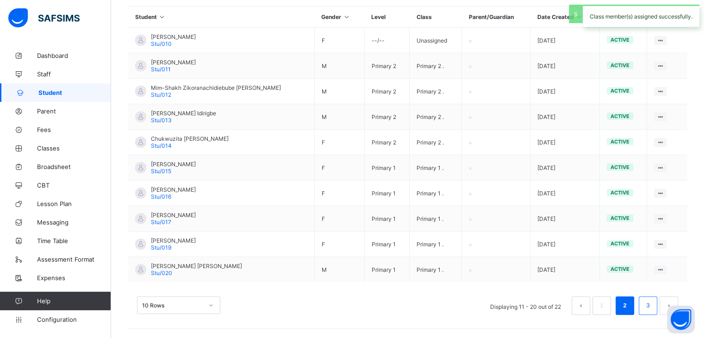
click at [652, 304] on link "3" at bounding box center [647, 305] width 9 height 12
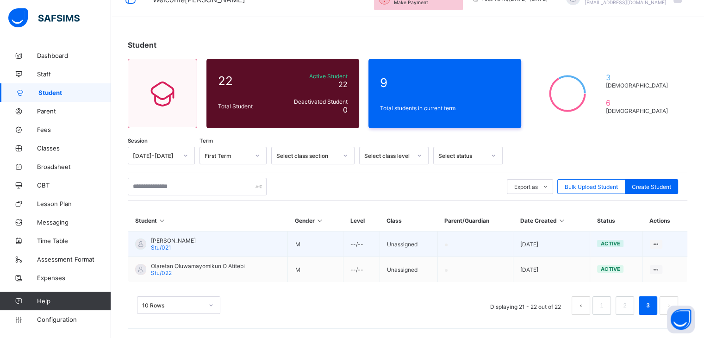
scroll to position [19, 0]
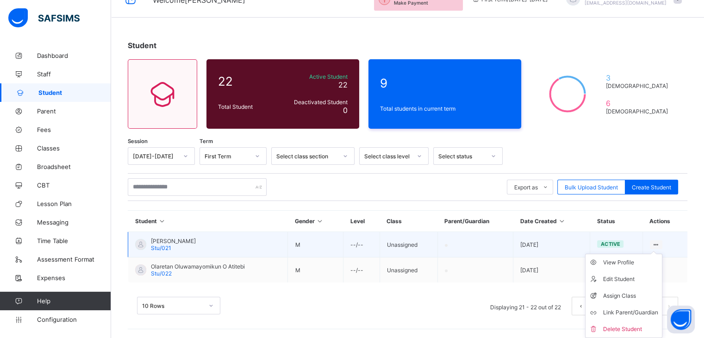
click at [660, 242] on icon at bounding box center [656, 244] width 8 height 7
click at [617, 289] on li "Assign Class" at bounding box center [623, 295] width 76 height 17
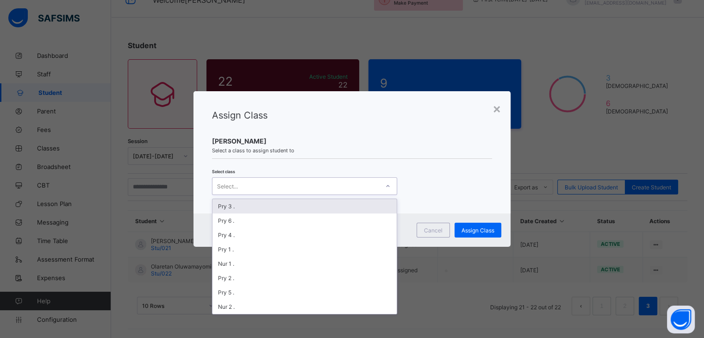
click at [390, 187] on div at bounding box center [388, 186] width 16 height 15
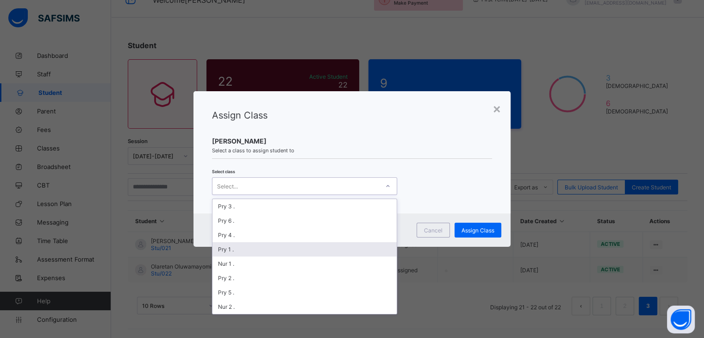
click at [282, 252] on div "Pry 1 ." at bounding box center [304, 249] width 184 height 14
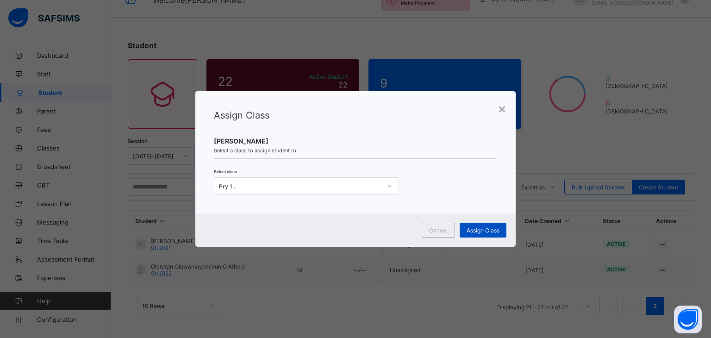
click at [483, 225] on div "Assign Class" at bounding box center [482, 230] width 47 height 15
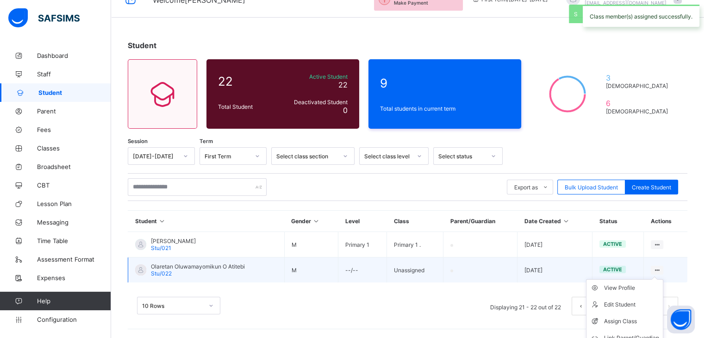
click at [659, 267] on icon at bounding box center [657, 270] width 8 height 7
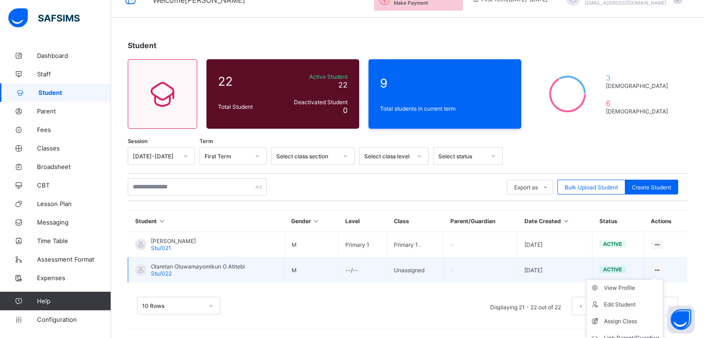
click at [659, 279] on ul "View Profile Edit Student Assign Class Link Parent/Guardian Delete Student" at bounding box center [624, 321] width 77 height 84
click at [624, 316] on div "Assign Class" at bounding box center [631, 320] width 55 height 9
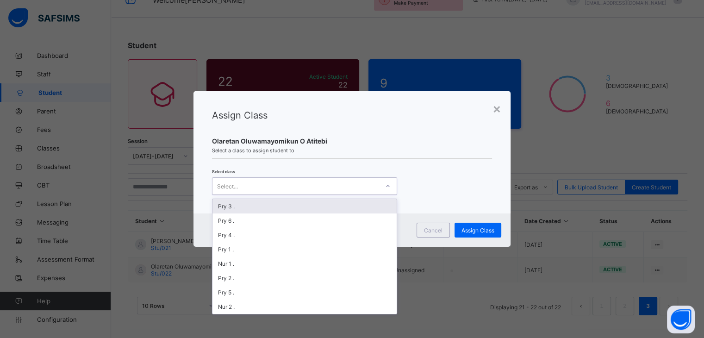
click at [373, 186] on div "Select..." at bounding box center [295, 186] width 167 height 13
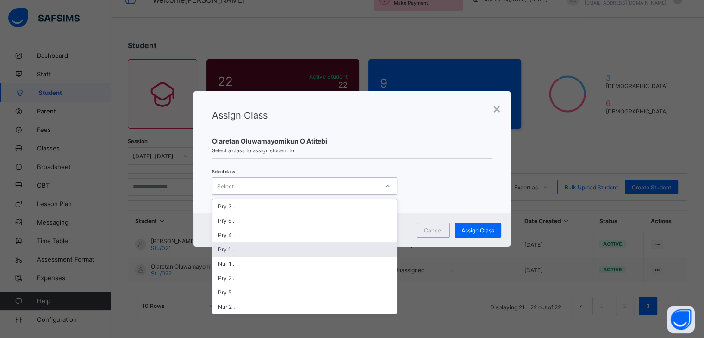
click at [313, 248] on div "Pry 1 ." at bounding box center [304, 249] width 184 height 14
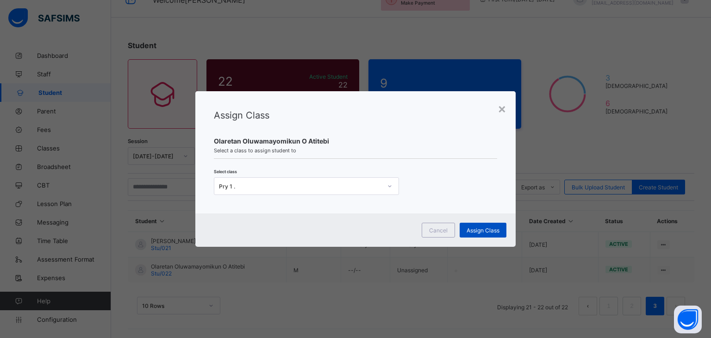
click at [490, 234] on div "Assign Class" at bounding box center [482, 230] width 47 height 15
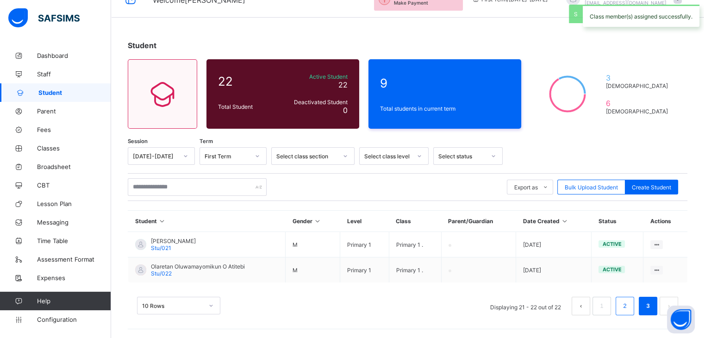
click at [629, 301] on link "2" at bounding box center [624, 306] width 9 height 12
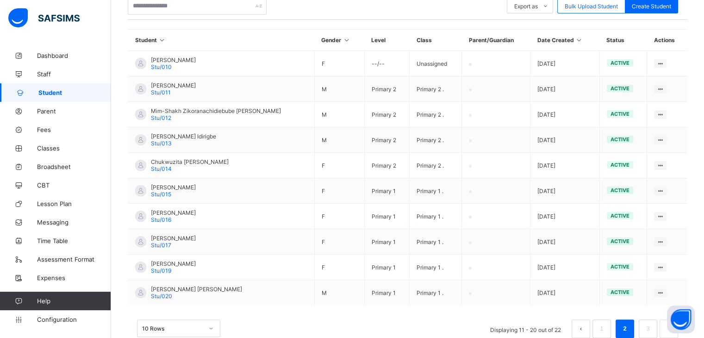
scroll to position [222, 0]
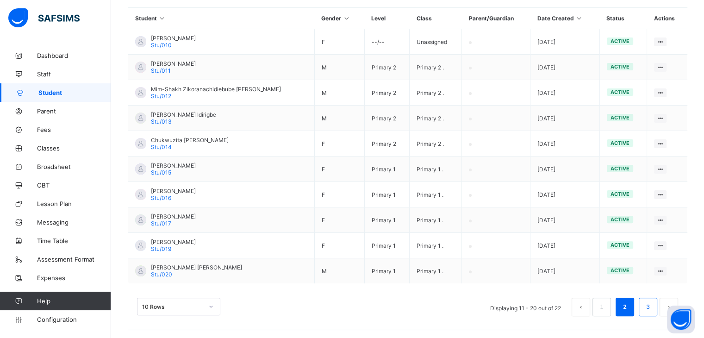
click at [648, 308] on li "3" at bounding box center [648, 307] width 19 height 19
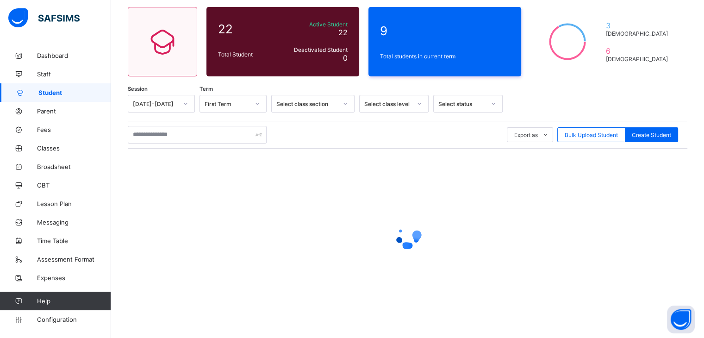
scroll to position [19, 0]
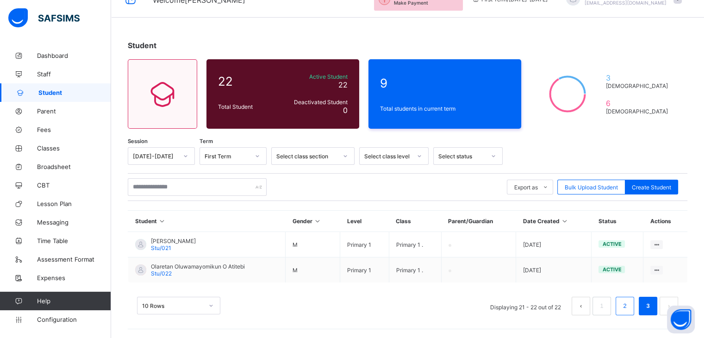
click at [627, 304] on link "2" at bounding box center [624, 306] width 9 height 12
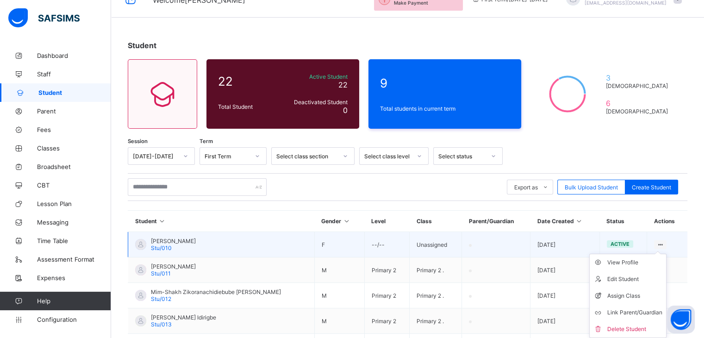
click at [665, 254] on ul "View Profile Edit Student Assign Class Link Parent/Guardian Delete Student" at bounding box center [627, 296] width 77 height 84
click at [622, 291] on div "Assign Class" at bounding box center [634, 295] width 55 height 9
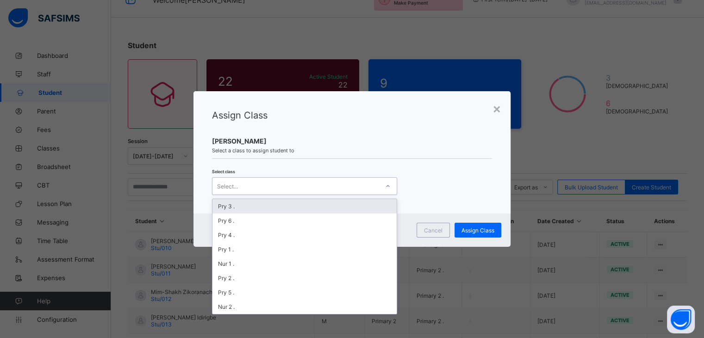
click at [380, 187] on div at bounding box center [388, 186] width 16 height 15
click at [316, 200] on div "Pry 3 ." at bounding box center [304, 206] width 184 height 14
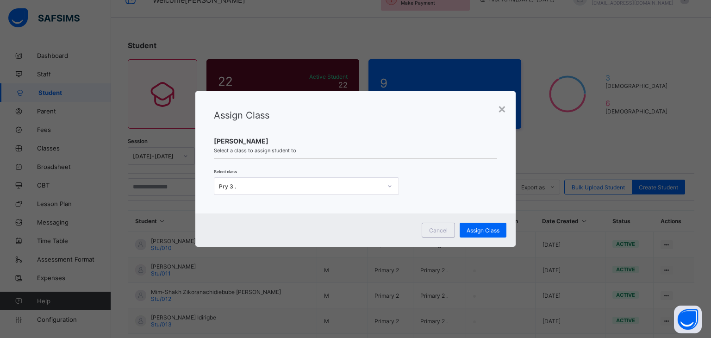
click at [485, 237] on div "Cancel Assign Class" at bounding box center [355, 229] width 320 height 33
click at [486, 231] on span "Assign Class" at bounding box center [482, 230] width 33 height 7
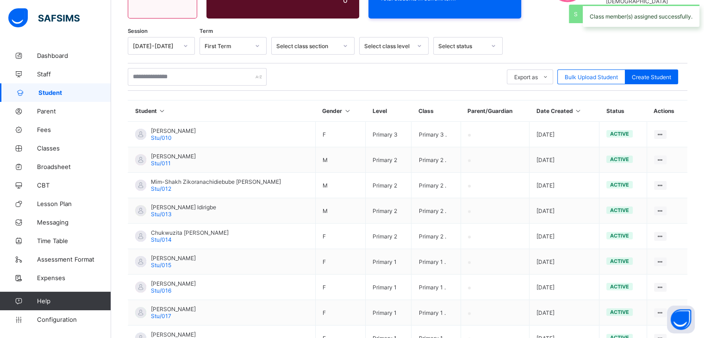
scroll to position [224, 0]
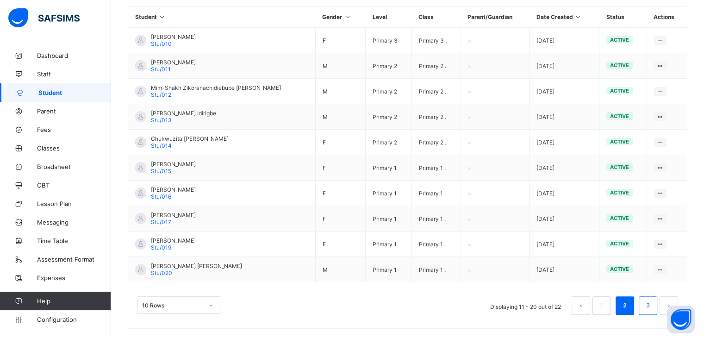
click at [651, 310] on link "3" at bounding box center [647, 305] width 9 height 12
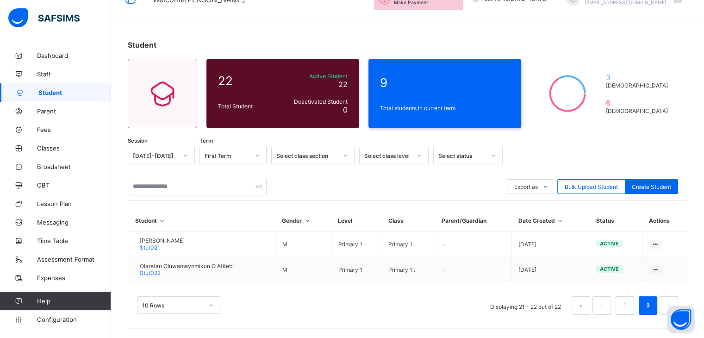
scroll to position [19, 0]
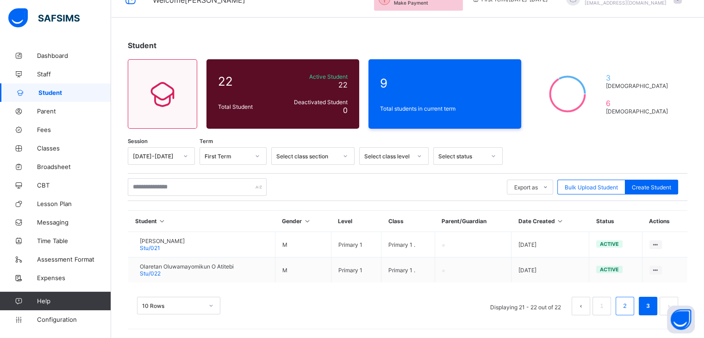
click at [629, 308] on link "2" at bounding box center [624, 306] width 9 height 12
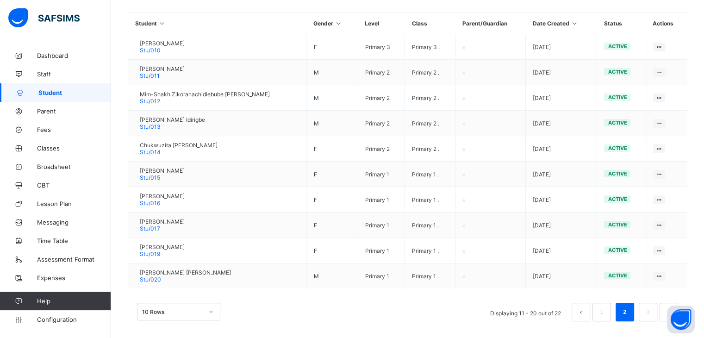
scroll to position [224, 0]
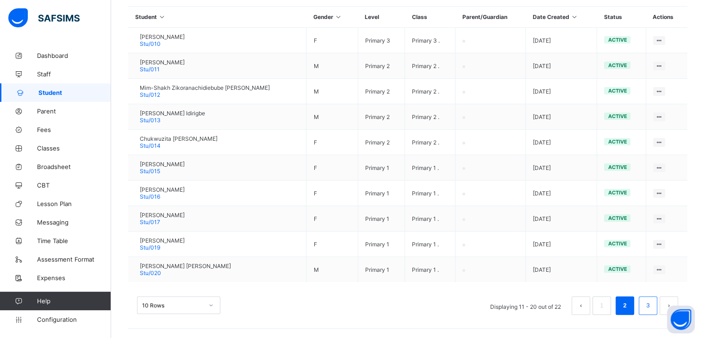
click at [652, 304] on link "3" at bounding box center [647, 305] width 9 height 12
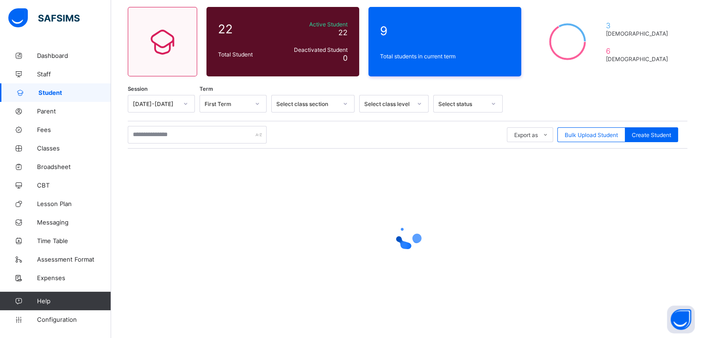
scroll to position [19, 0]
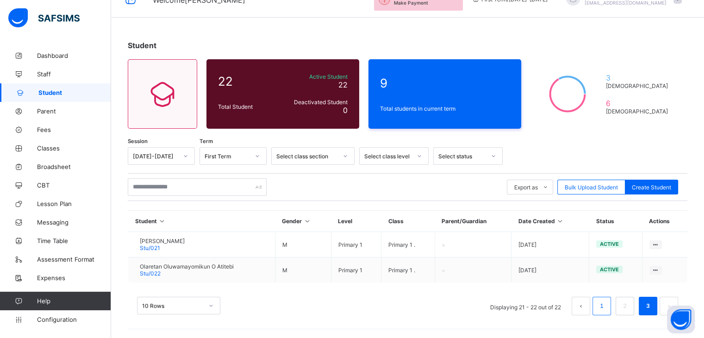
click at [611, 311] on li "1" at bounding box center [601, 306] width 19 height 19
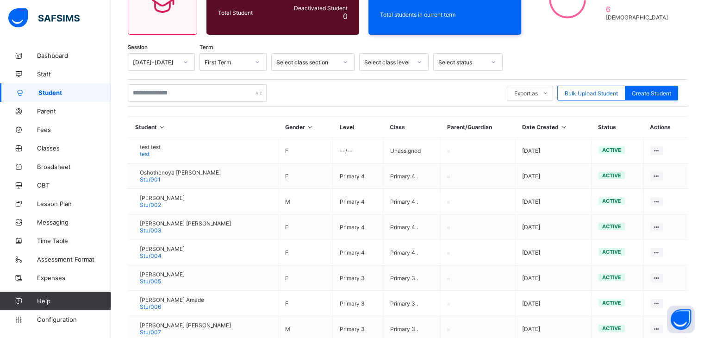
scroll to position [224, 0]
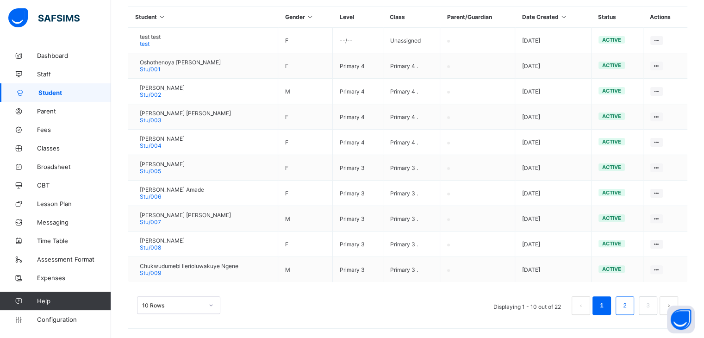
click at [629, 310] on link "2" at bounding box center [624, 305] width 9 height 12
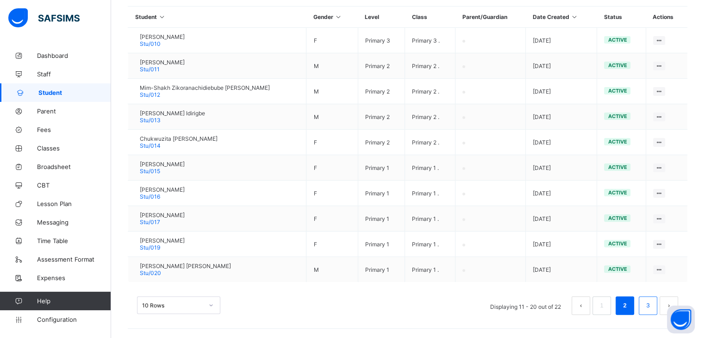
click at [652, 304] on link "3" at bounding box center [647, 305] width 9 height 12
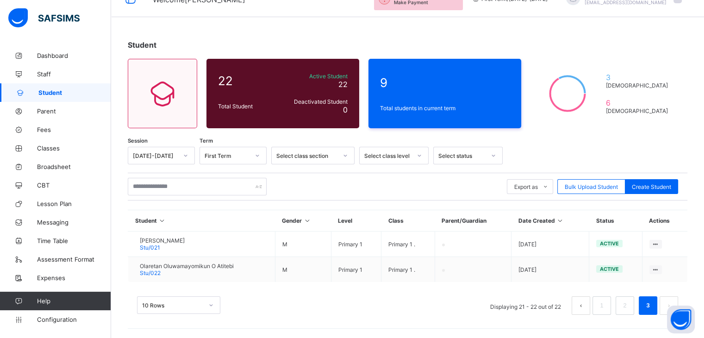
scroll to position [19, 0]
